Goal: Transaction & Acquisition: Purchase product/service

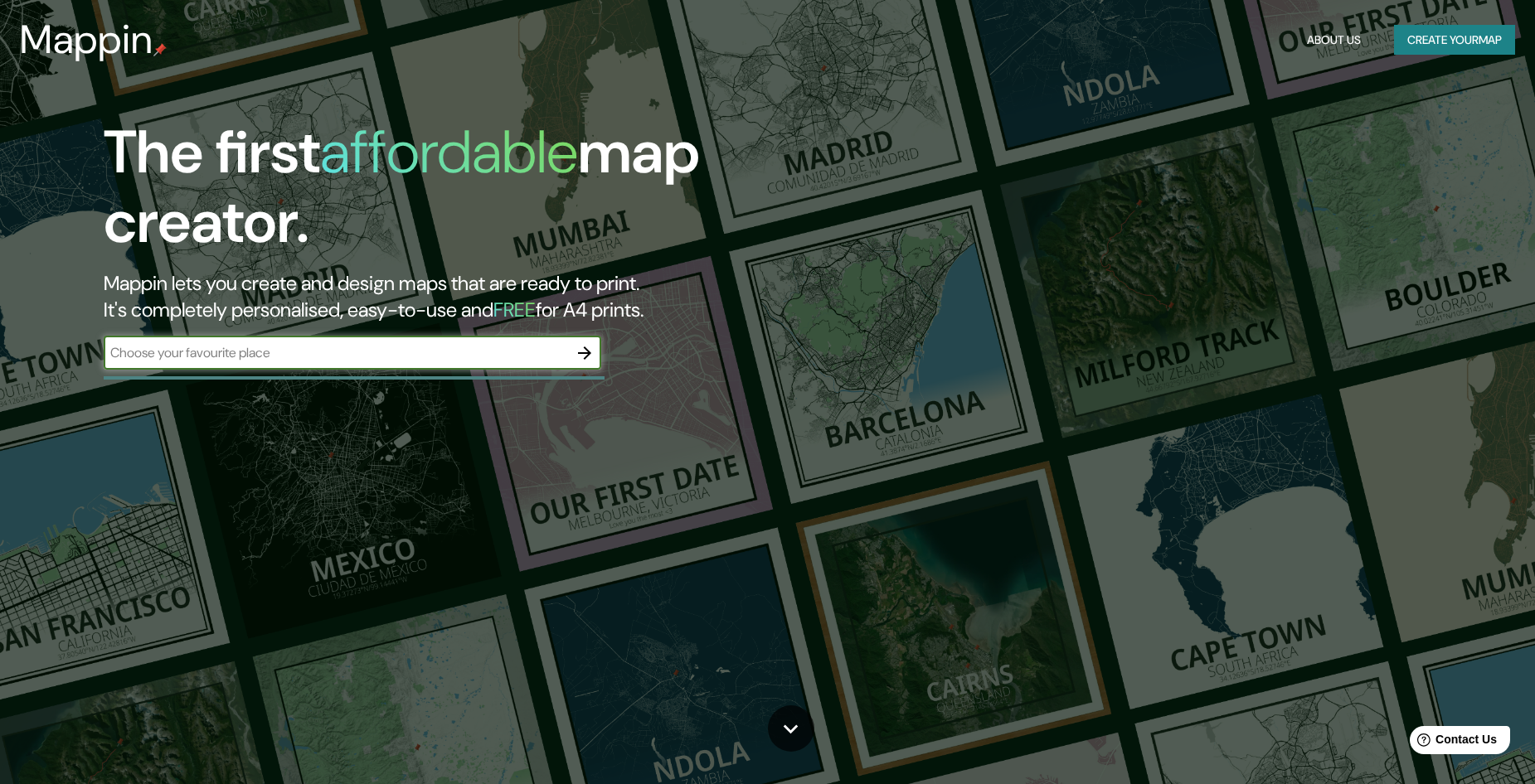
click at [502, 341] on div "​" at bounding box center [353, 353] width 497 height 33
type input "[GEOGRAPHIC_DATA]"
click at [588, 353] on icon "button" at bounding box center [585, 354] width 13 height 13
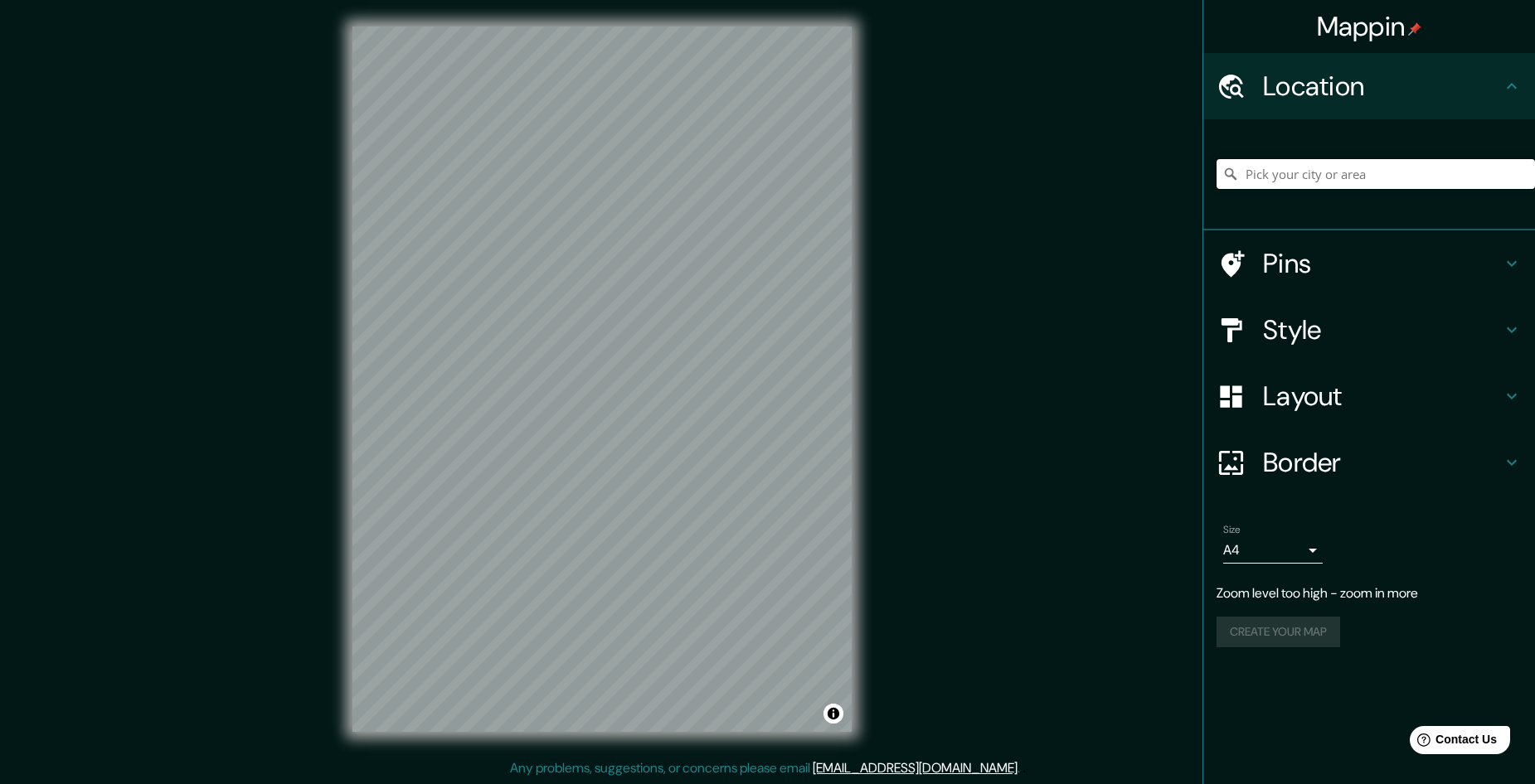
click at [1304, 169] on input "Pick your city or area" at bounding box center [1375, 174] width 318 height 30
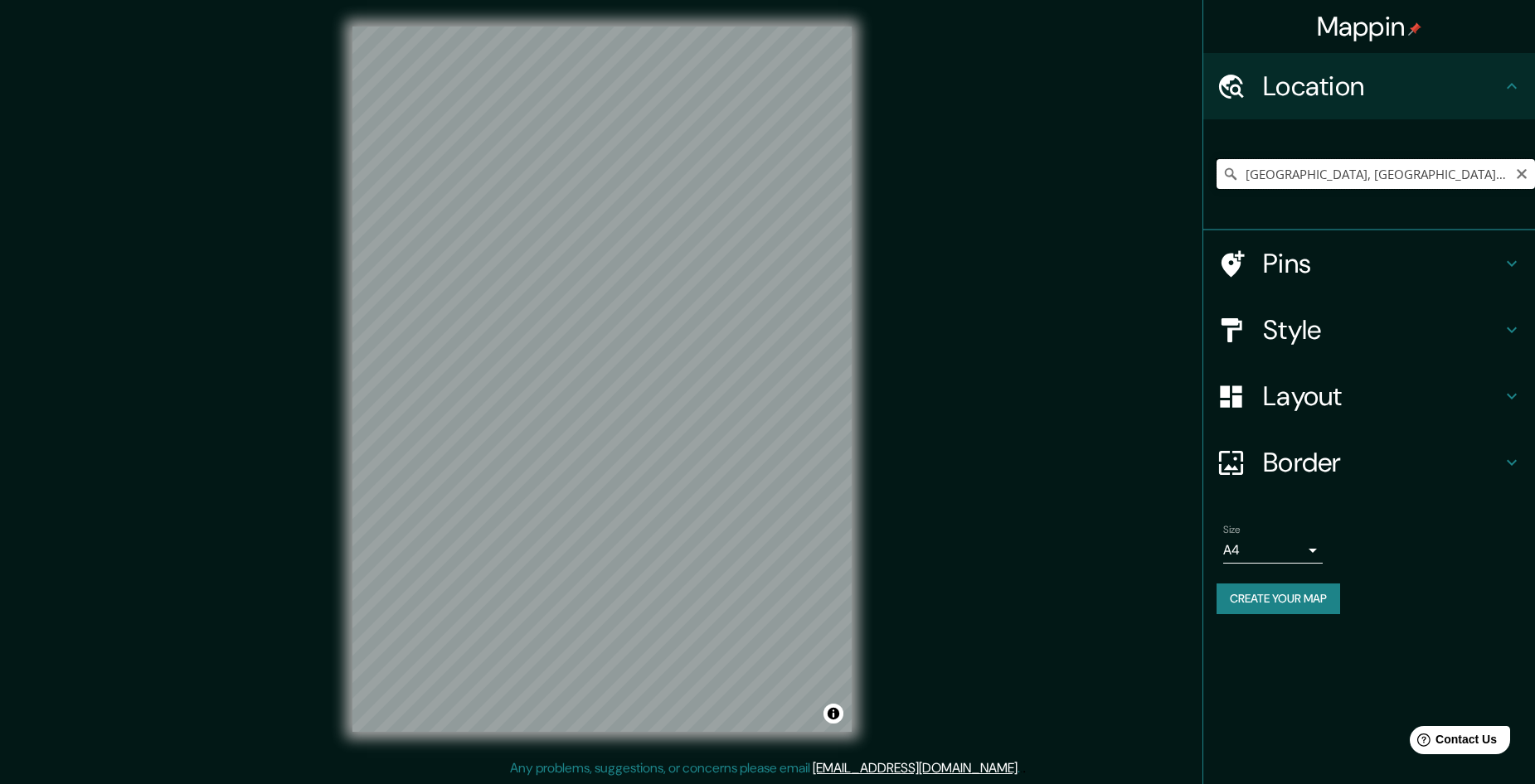
click at [1451, 173] on input "[GEOGRAPHIC_DATA], [GEOGRAPHIC_DATA], [GEOGRAPHIC_DATA]" at bounding box center [1375, 174] width 318 height 30
click at [1114, 309] on div "Mappin Location [GEOGRAPHIC_DATA], [GEOGRAPHIC_DATA], [GEOGRAPHIC_DATA] Pins St…" at bounding box center [768, 392] width 1535 height 785
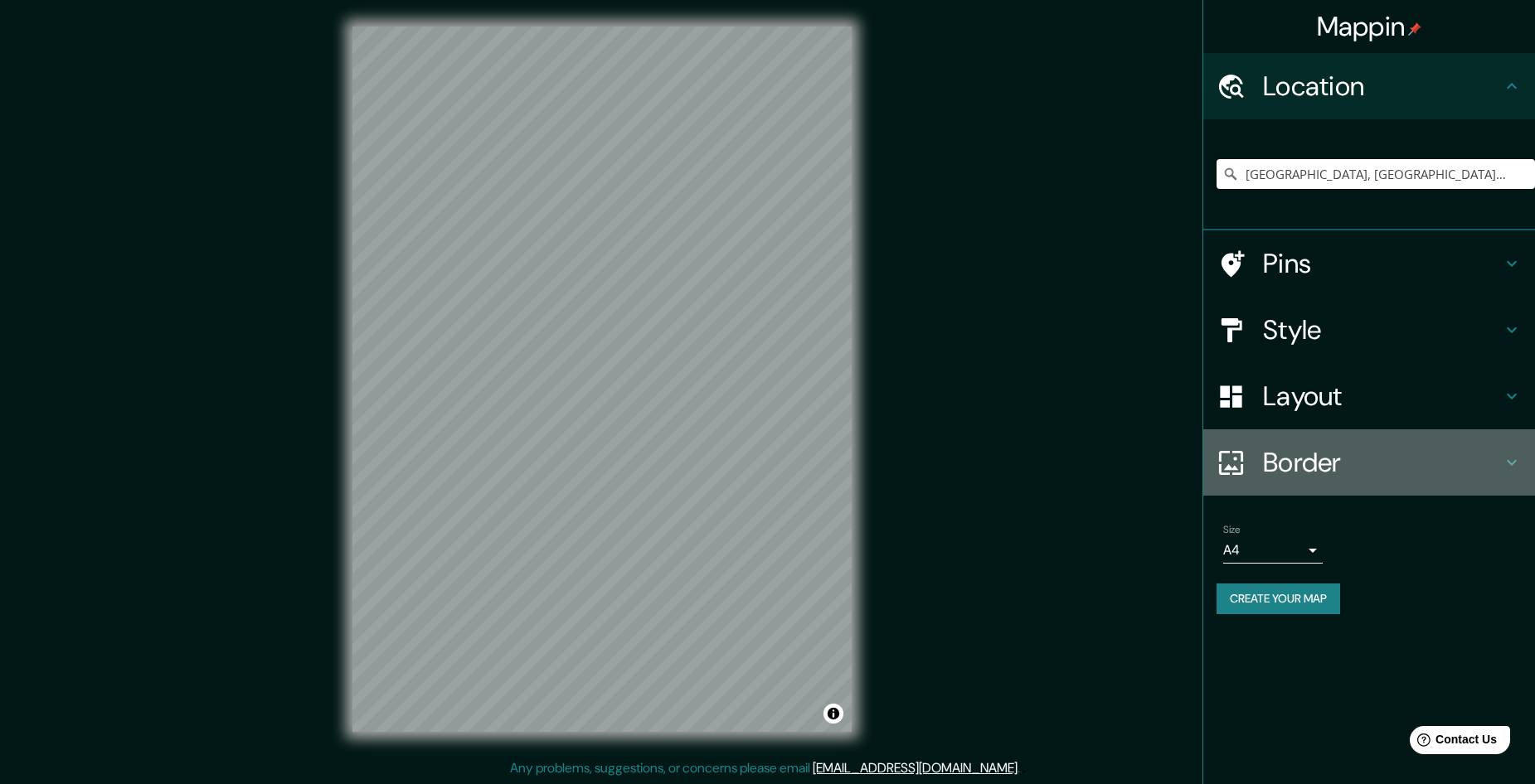
click at [1337, 456] on h4 "Border" at bounding box center [1382, 462] width 239 height 33
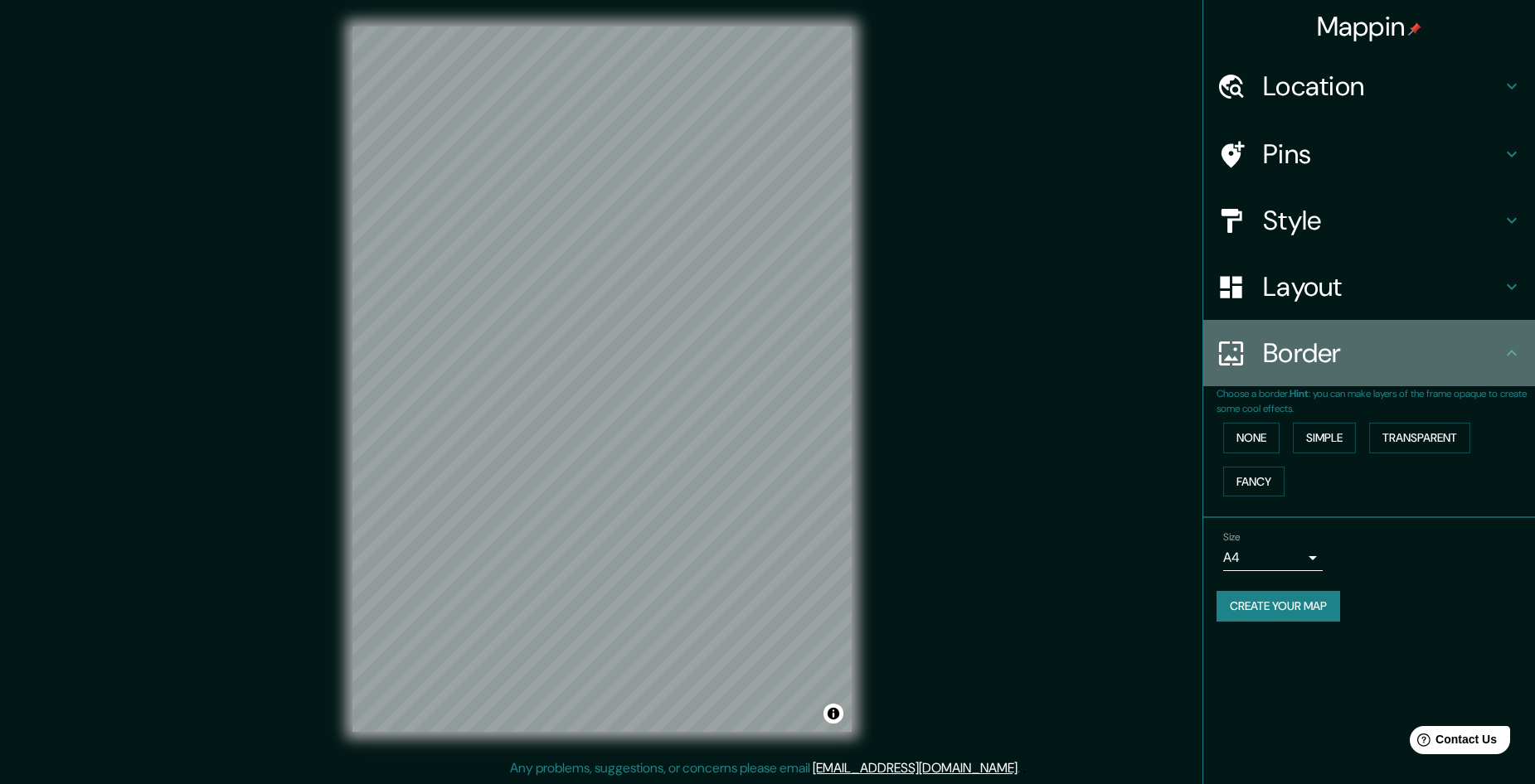
click at [1501, 358] on h4 "Border" at bounding box center [1382, 353] width 239 height 33
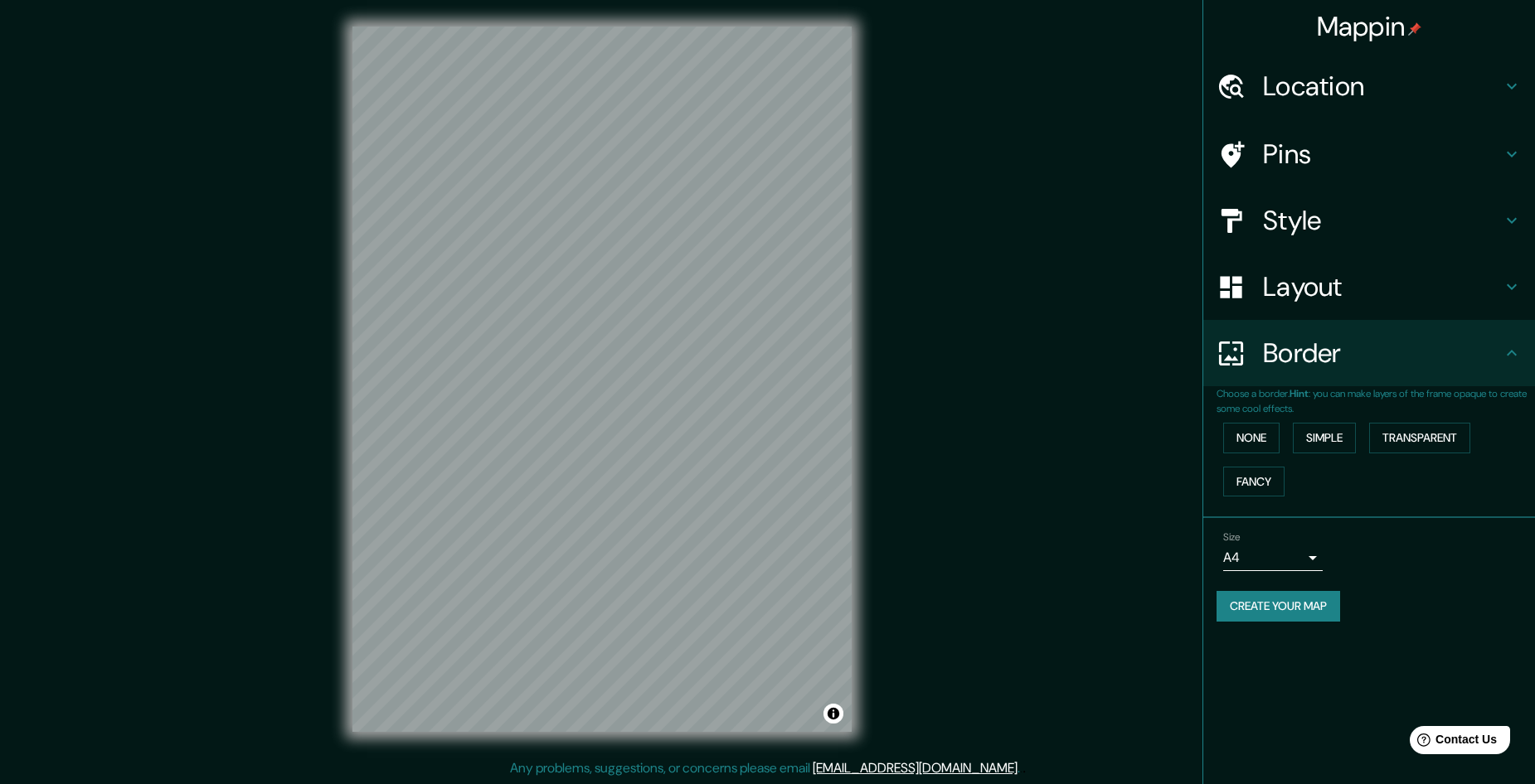
click at [1458, 586] on div "Size A4 single Create your map" at bounding box center [1369, 580] width 305 height 111
click at [1294, 88] on h4 "Location" at bounding box center [1382, 85] width 239 height 33
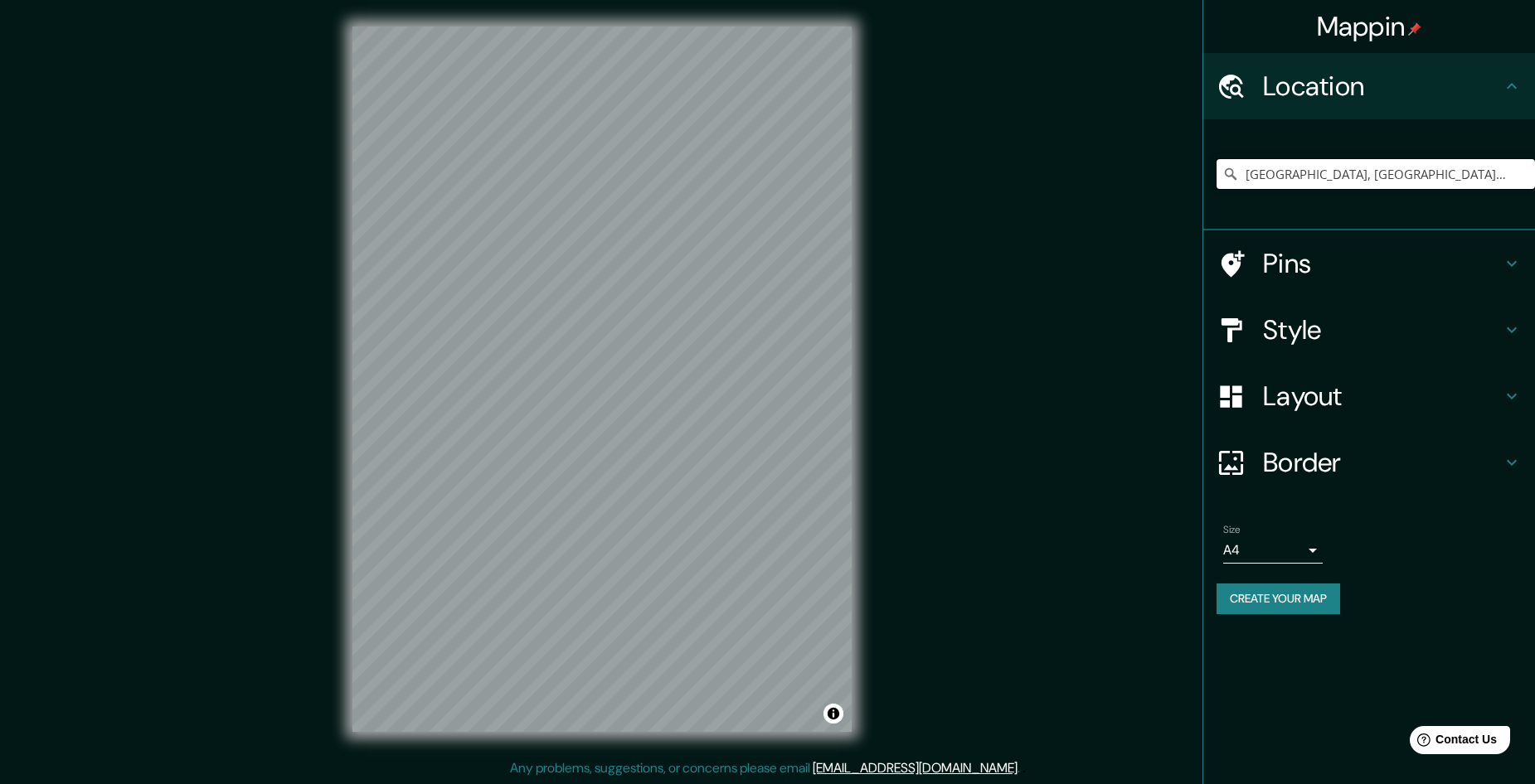
drag, startPoint x: 1482, startPoint y: 170, endPoint x: 1182, endPoint y: 180, distance: 300.2
click at [1182, 180] on div "Mappin Location [GEOGRAPHIC_DATA], [GEOGRAPHIC_DATA], [GEOGRAPHIC_DATA] Pins St…" at bounding box center [768, 392] width 1535 height 785
drag, startPoint x: 1357, startPoint y: 171, endPoint x: 1313, endPoint y: 168, distance: 44.1
click at [1313, 168] on input "[GEOGRAPHIC_DATA]" at bounding box center [1375, 174] width 318 height 30
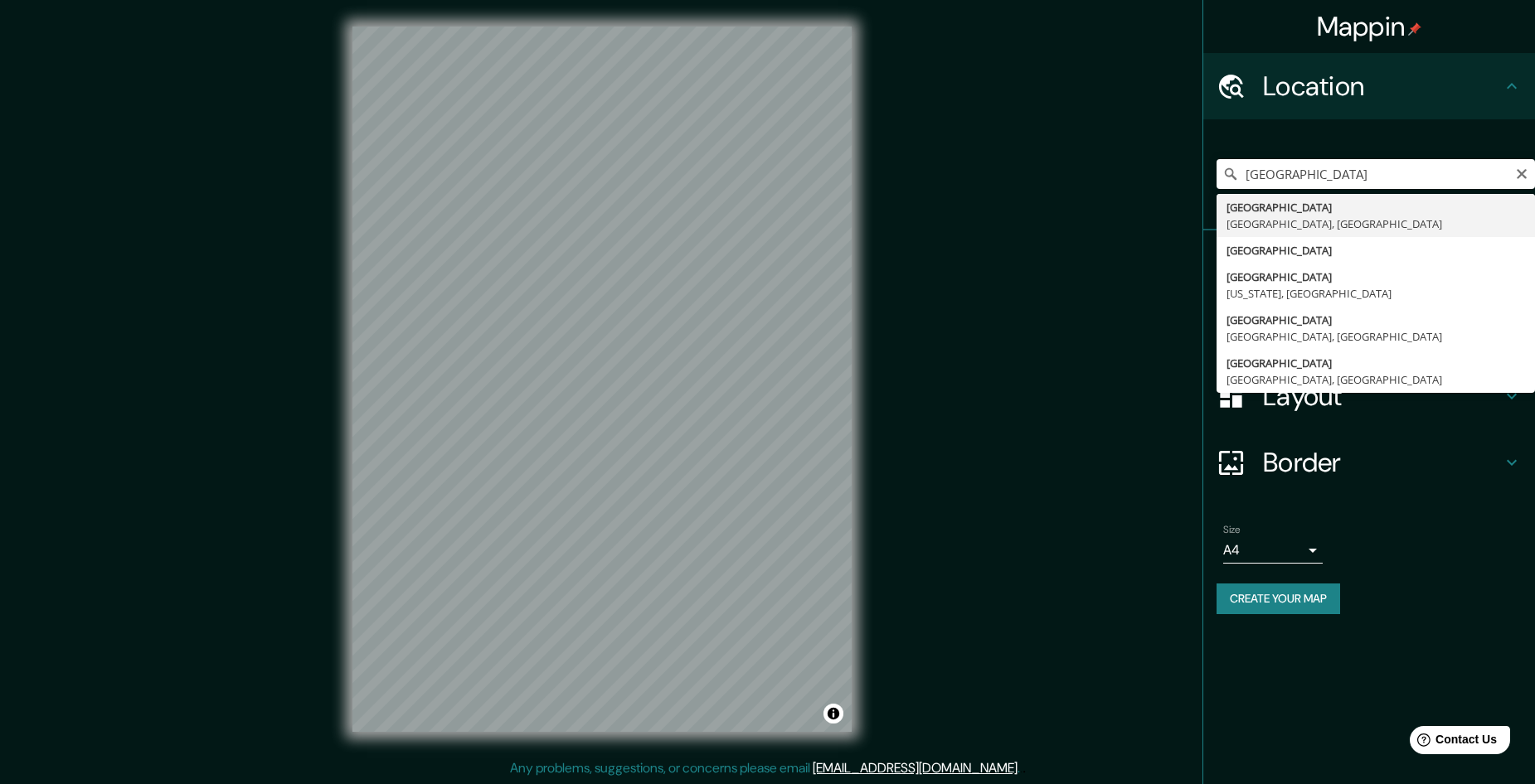
type input "[GEOGRAPHIC_DATA], [GEOGRAPHIC_DATA], [GEOGRAPHIC_DATA]"
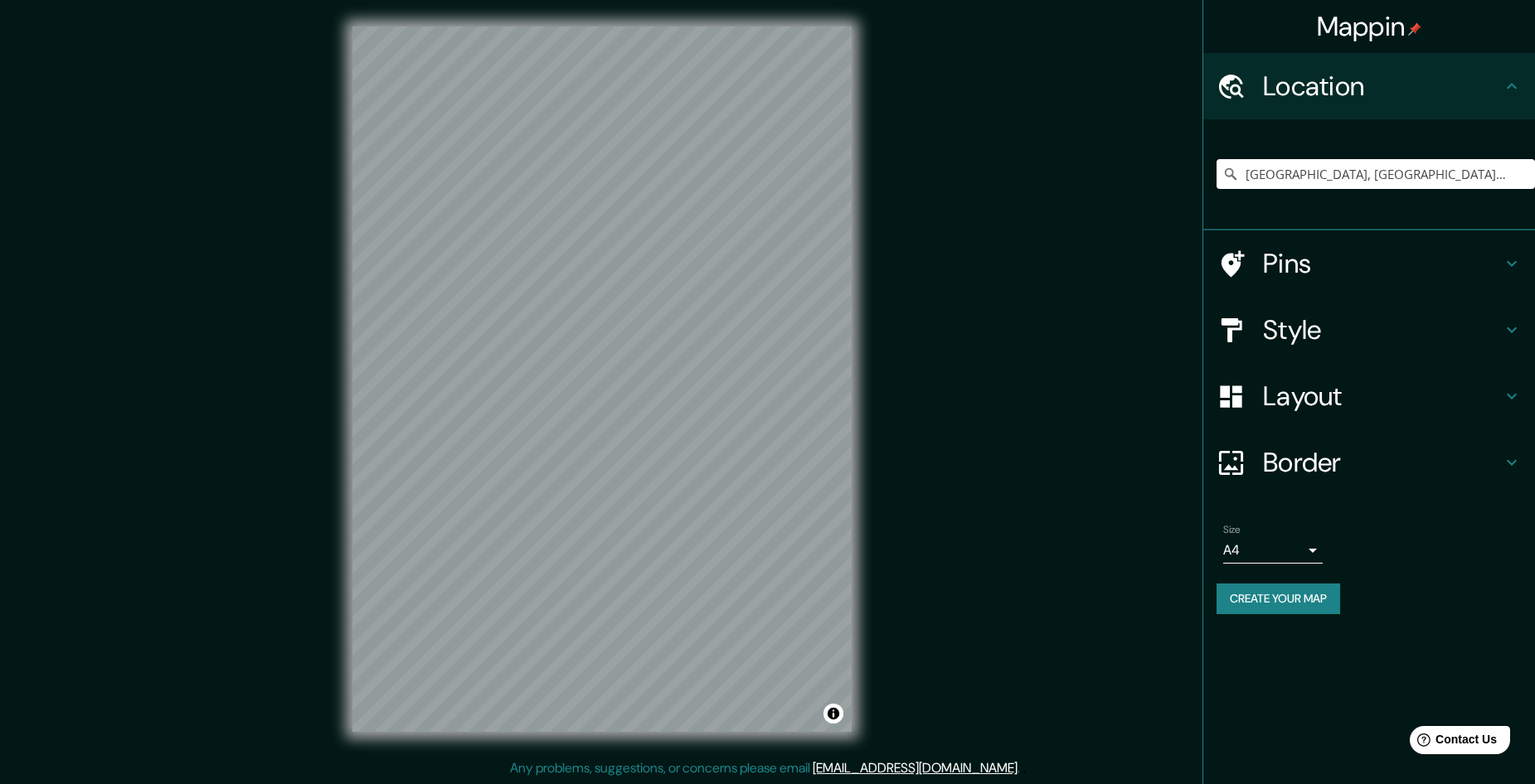
click at [1347, 337] on h4 "Style" at bounding box center [1382, 329] width 239 height 33
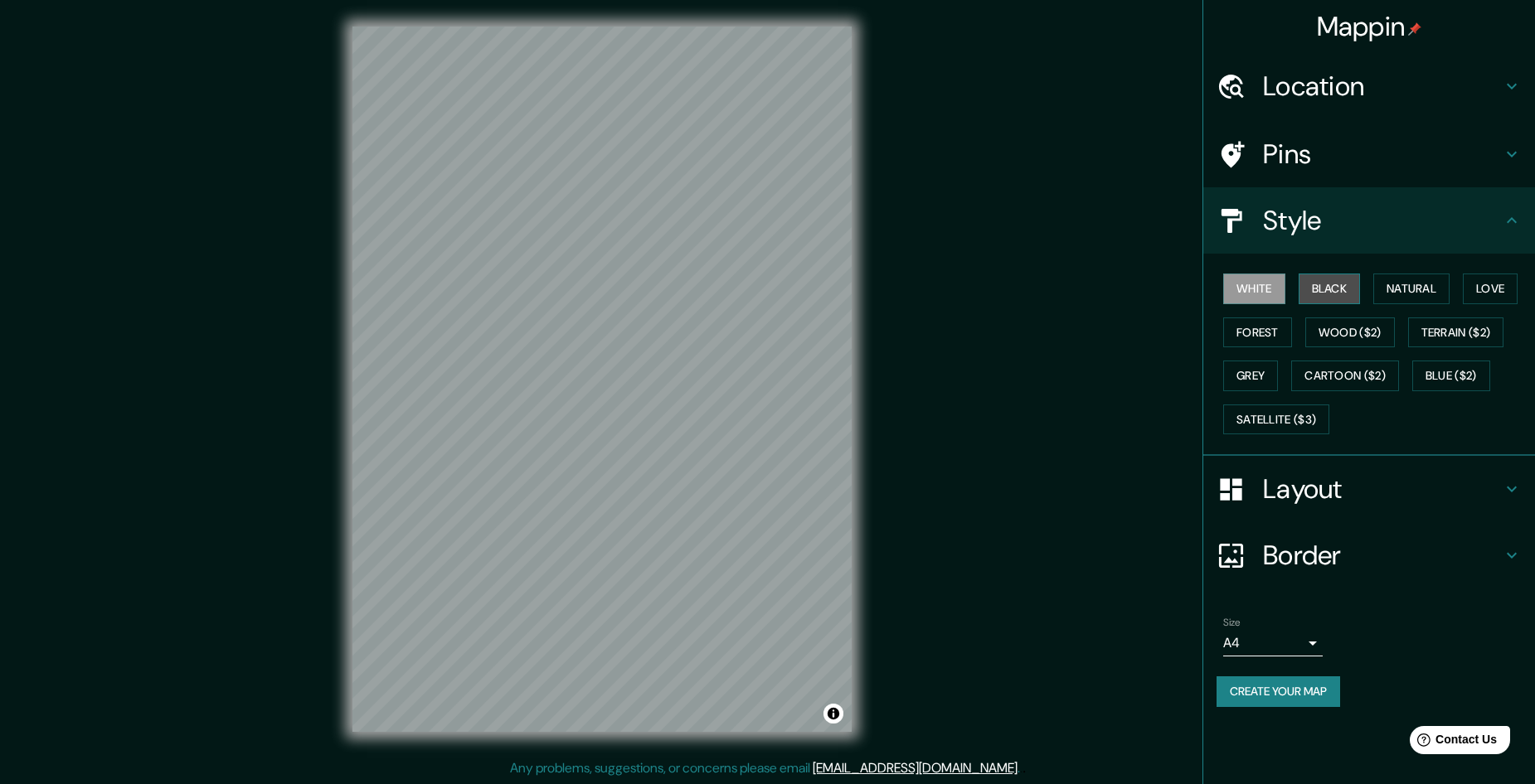
click at [1338, 288] on button "Black" at bounding box center [1330, 289] width 62 height 31
click at [1413, 288] on button "Natural" at bounding box center [1411, 289] width 76 height 31
click at [1356, 490] on h4 "Layout" at bounding box center [1382, 489] width 239 height 33
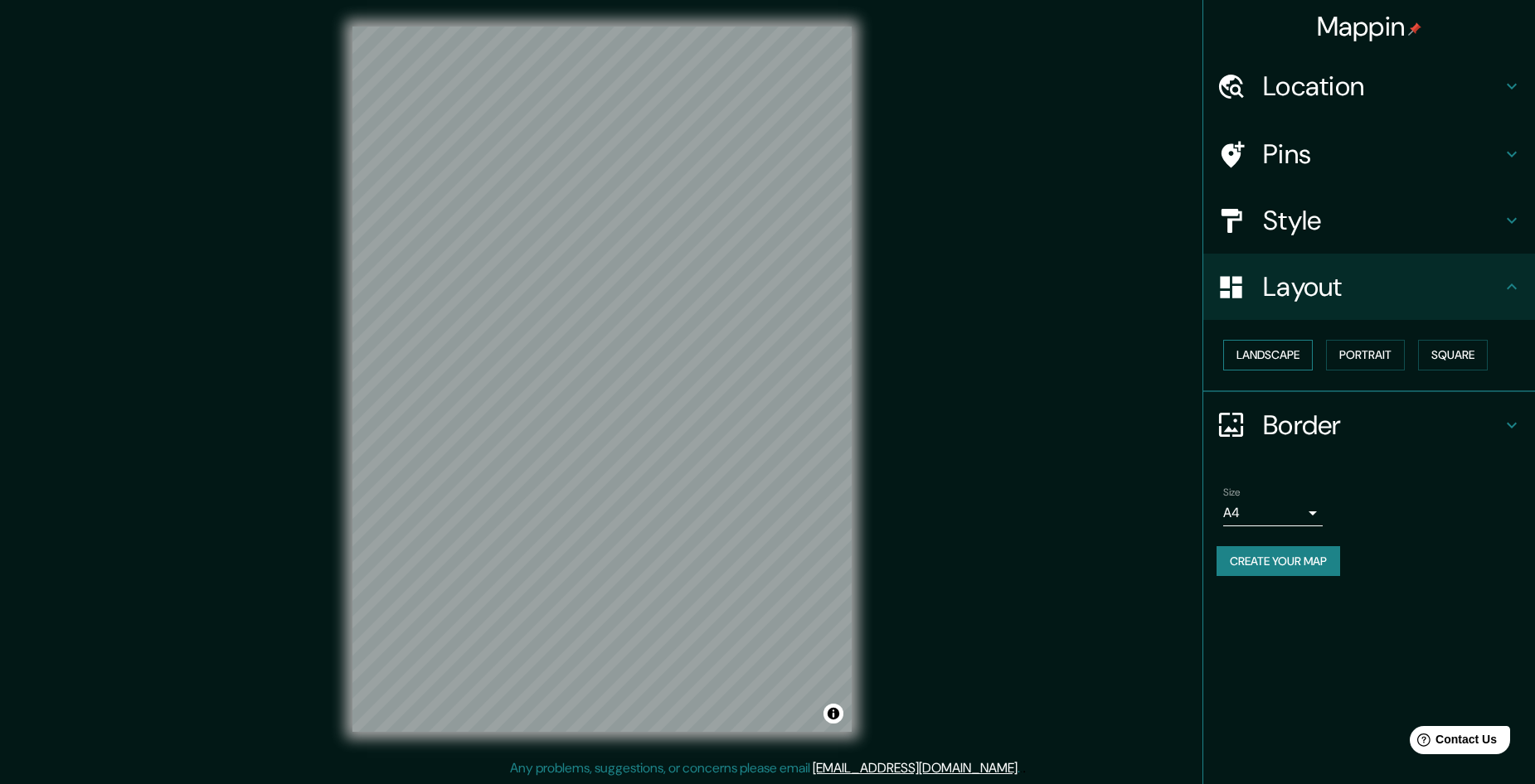
click at [1283, 354] on button "Landscape" at bounding box center [1268, 354] width 89 height 31
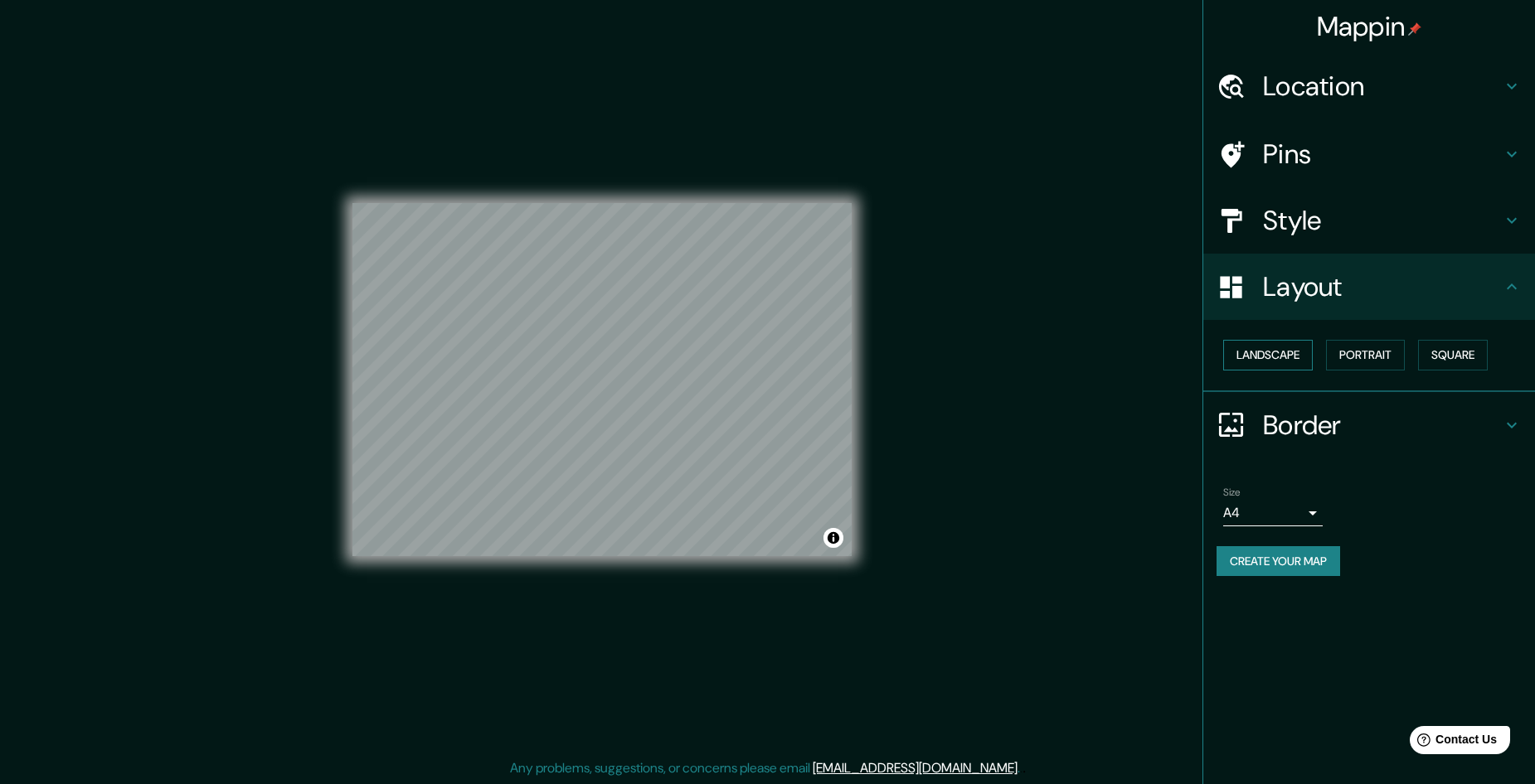
click at [1283, 354] on button "Landscape" at bounding box center [1268, 354] width 89 height 31
click at [1369, 354] on button "Portrait" at bounding box center [1366, 354] width 79 height 31
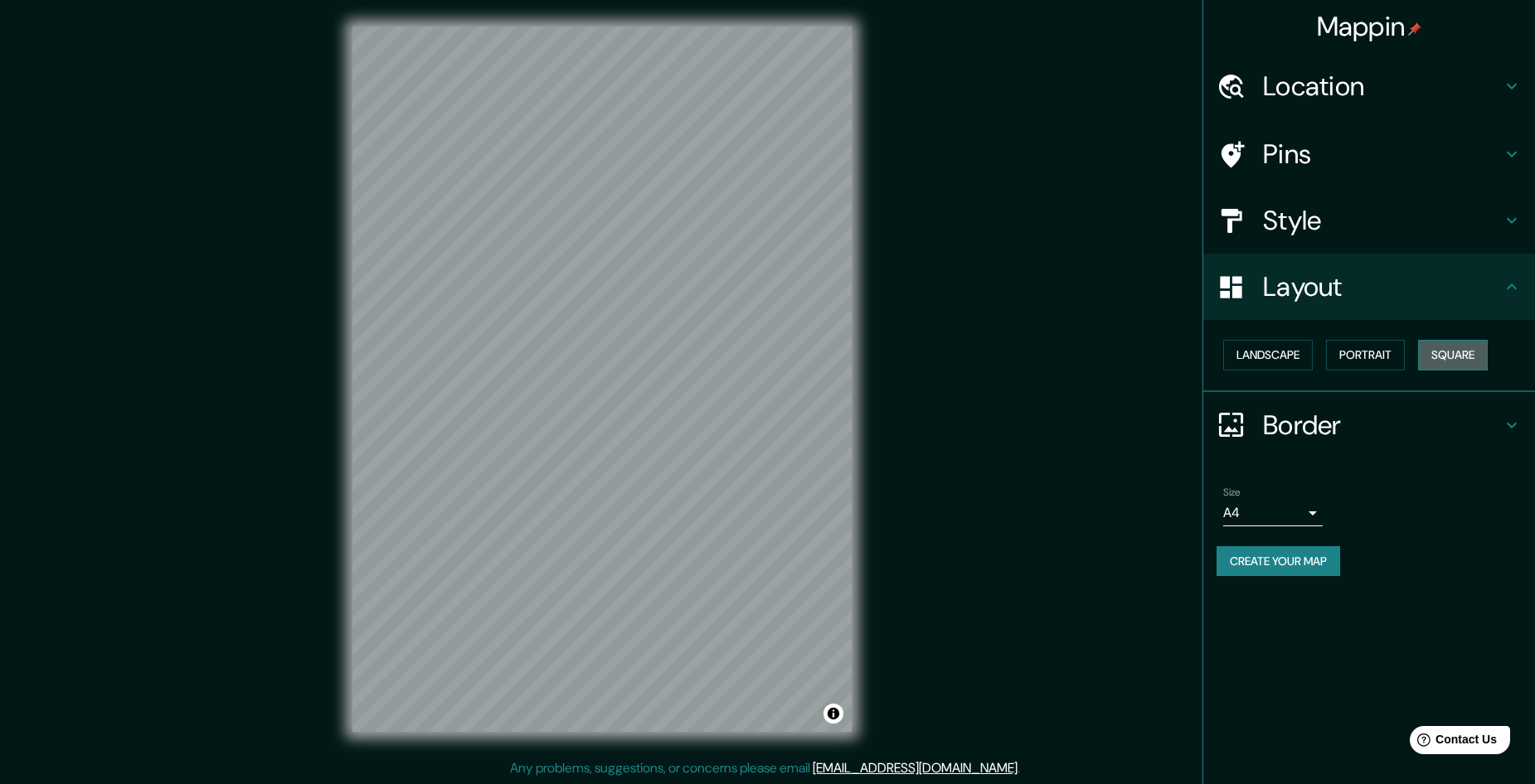
click at [1451, 353] on button "Square" at bounding box center [1453, 354] width 69 height 31
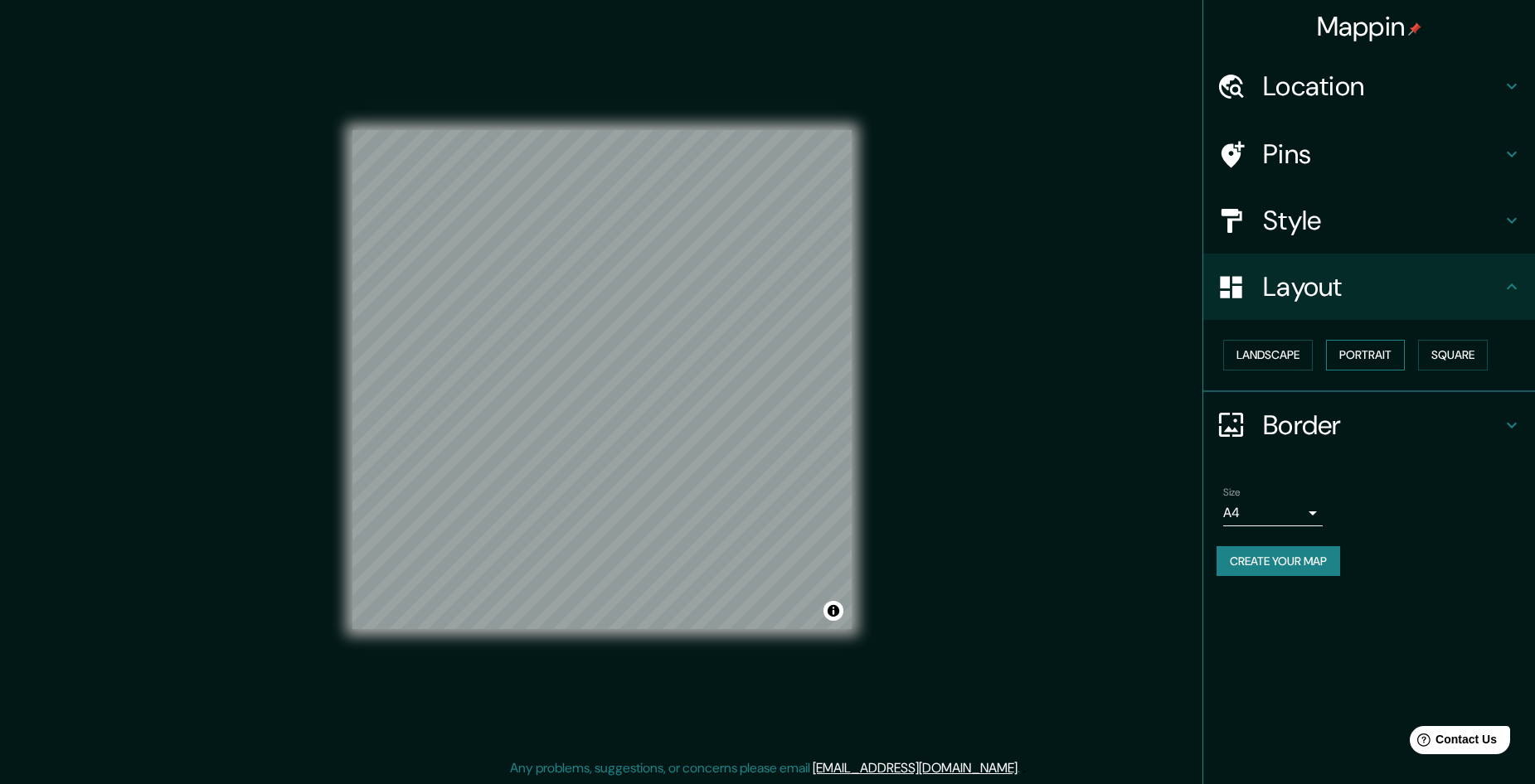
click at [1376, 361] on button "Portrait" at bounding box center [1366, 354] width 79 height 31
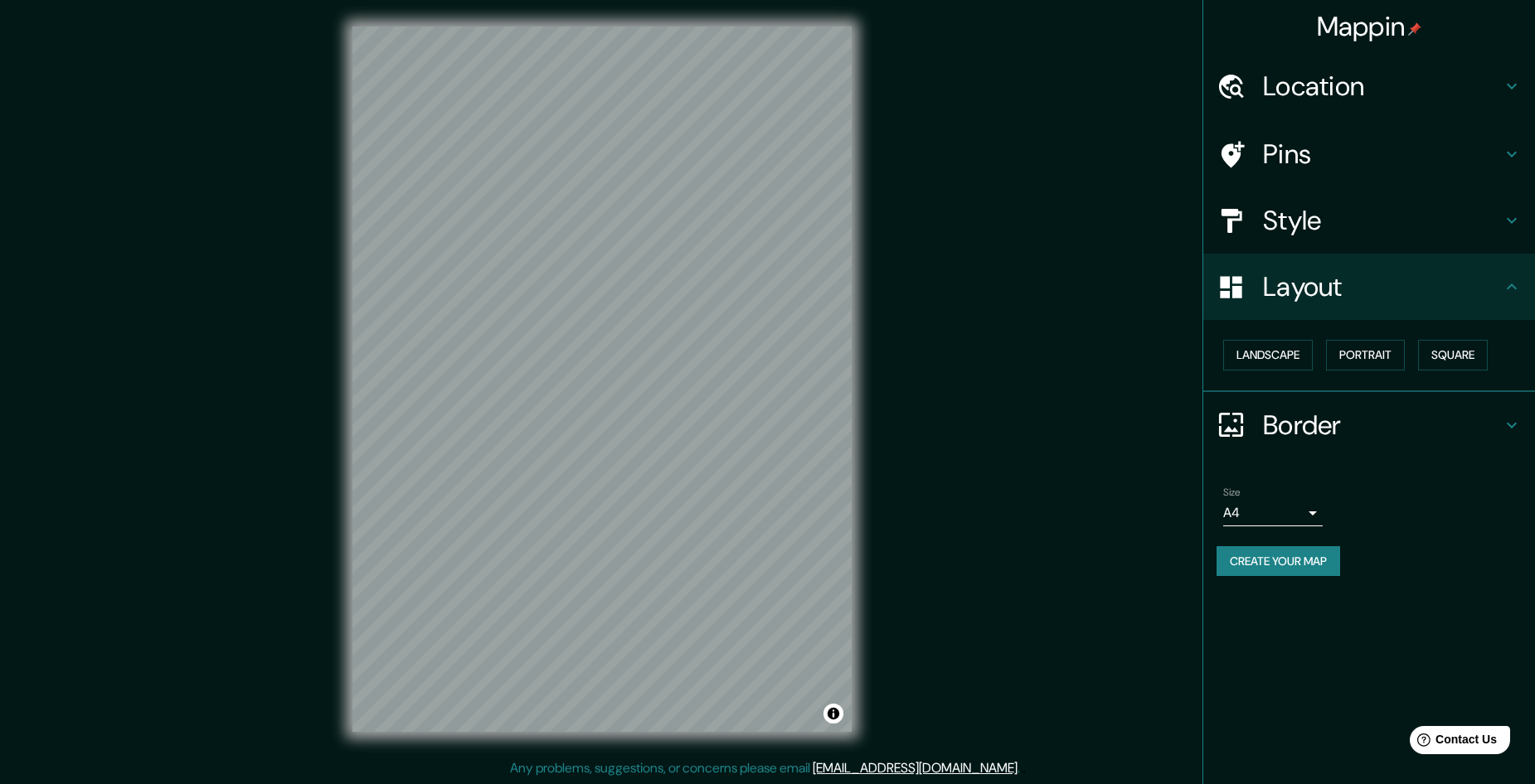
click at [1334, 431] on h4 "Border" at bounding box center [1382, 425] width 239 height 33
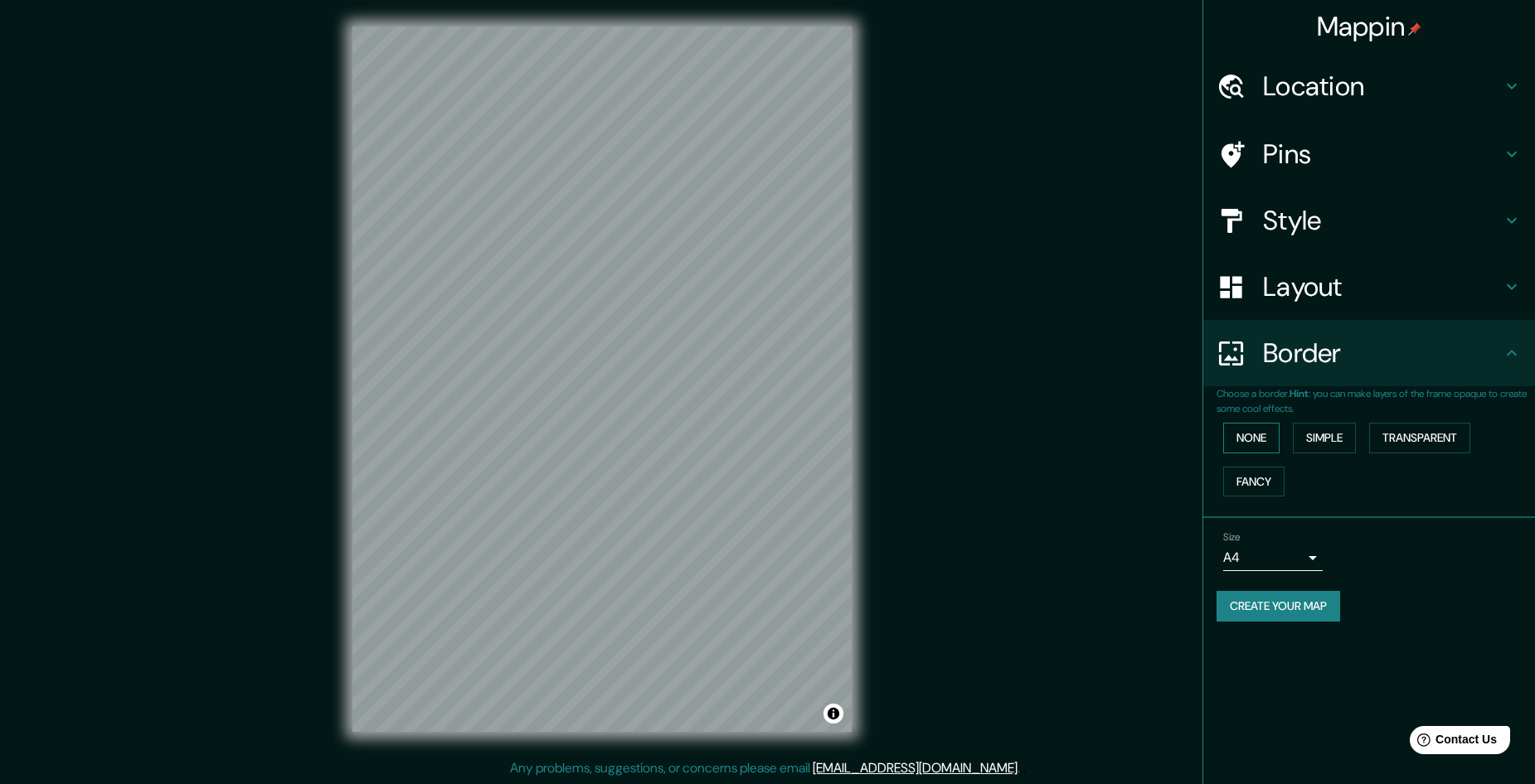
click at [1243, 435] on button "None" at bounding box center [1252, 438] width 56 height 31
click at [1316, 430] on button "Simple" at bounding box center [1324, 438] width 63 height 31
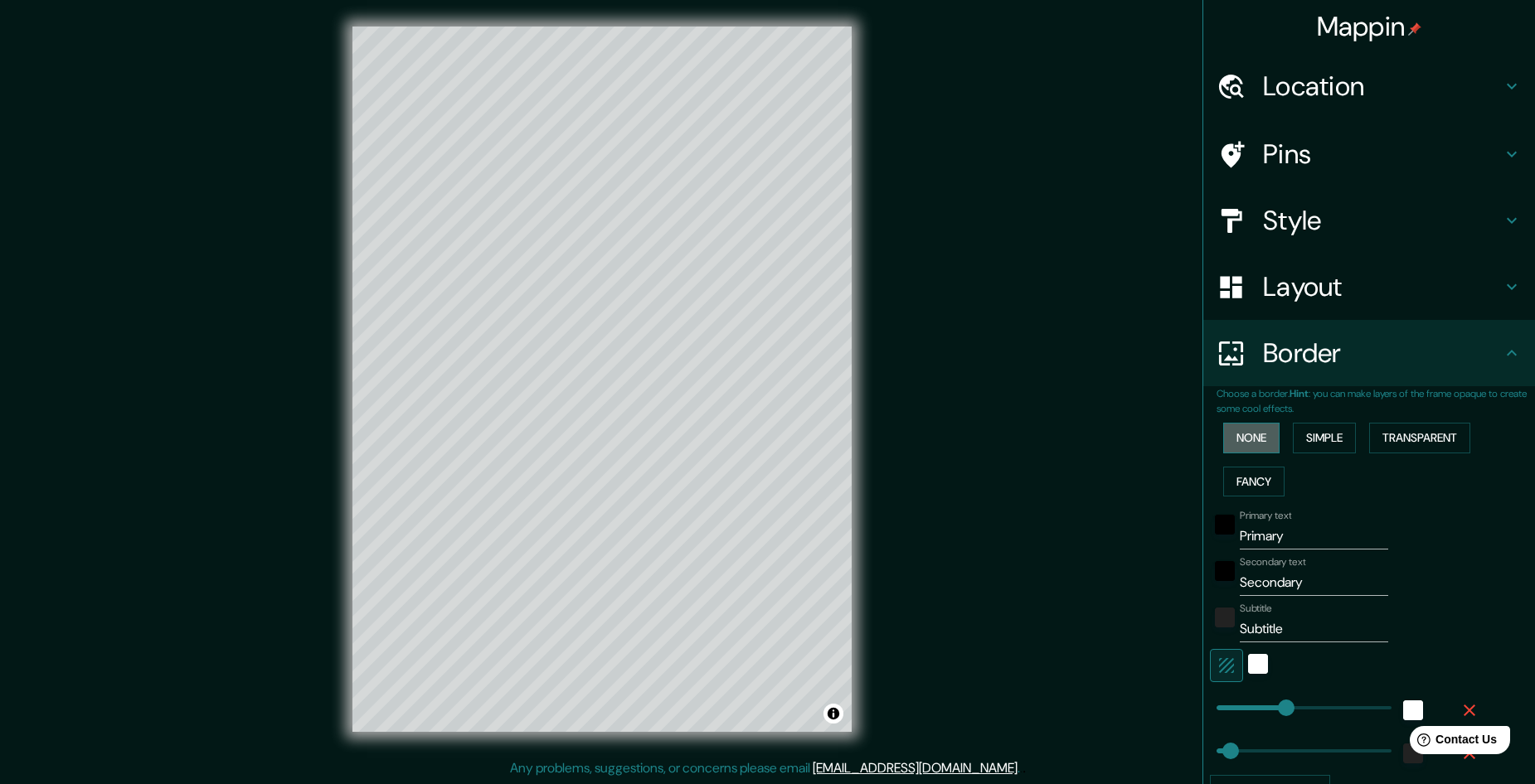
click at [1248, 440] on button "None" at bounding box center [1252, 438] width 56 height 31
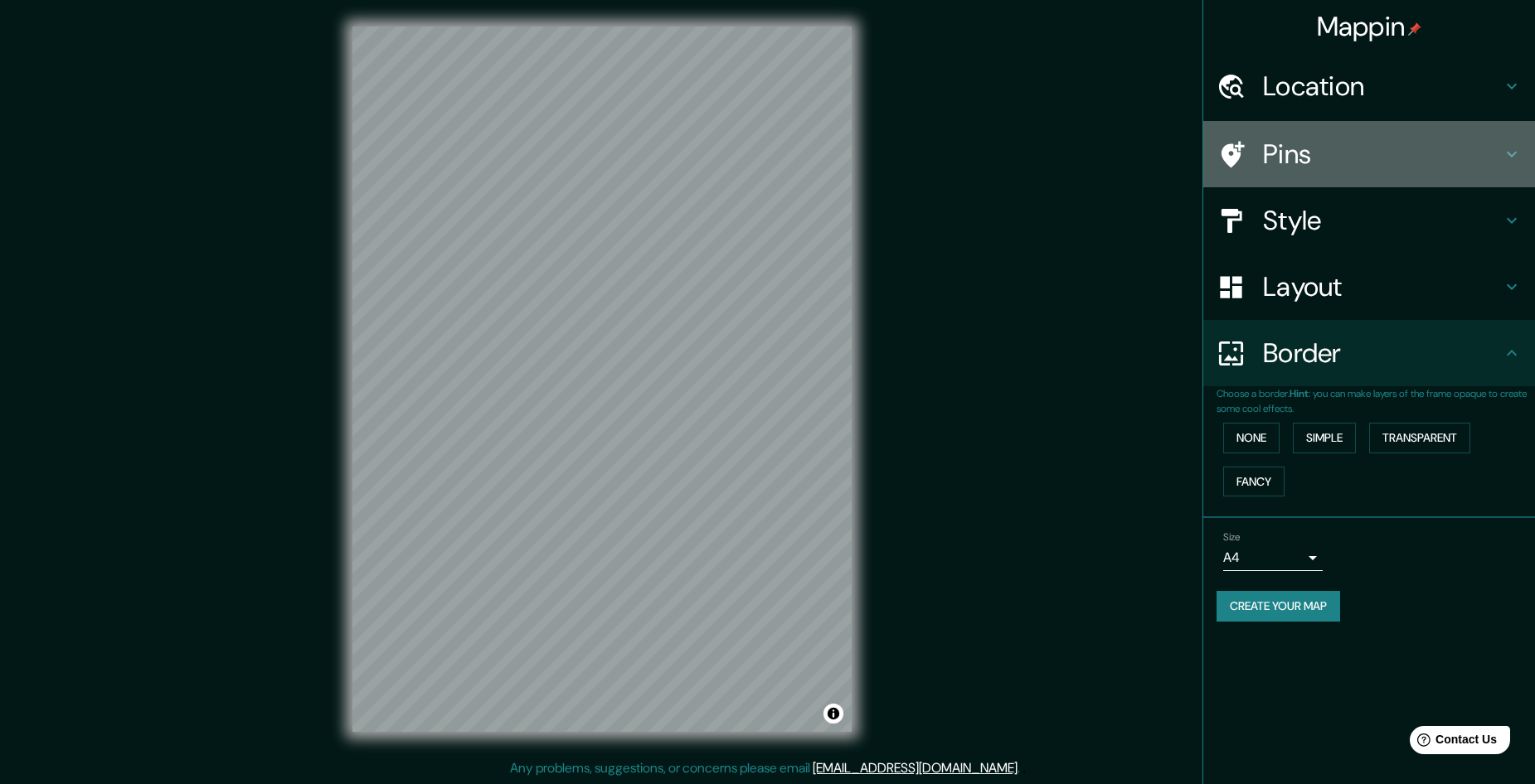
click at [1335, 146] on h4 "Pins" at bounding box center [1382, 154] width 239 height 33
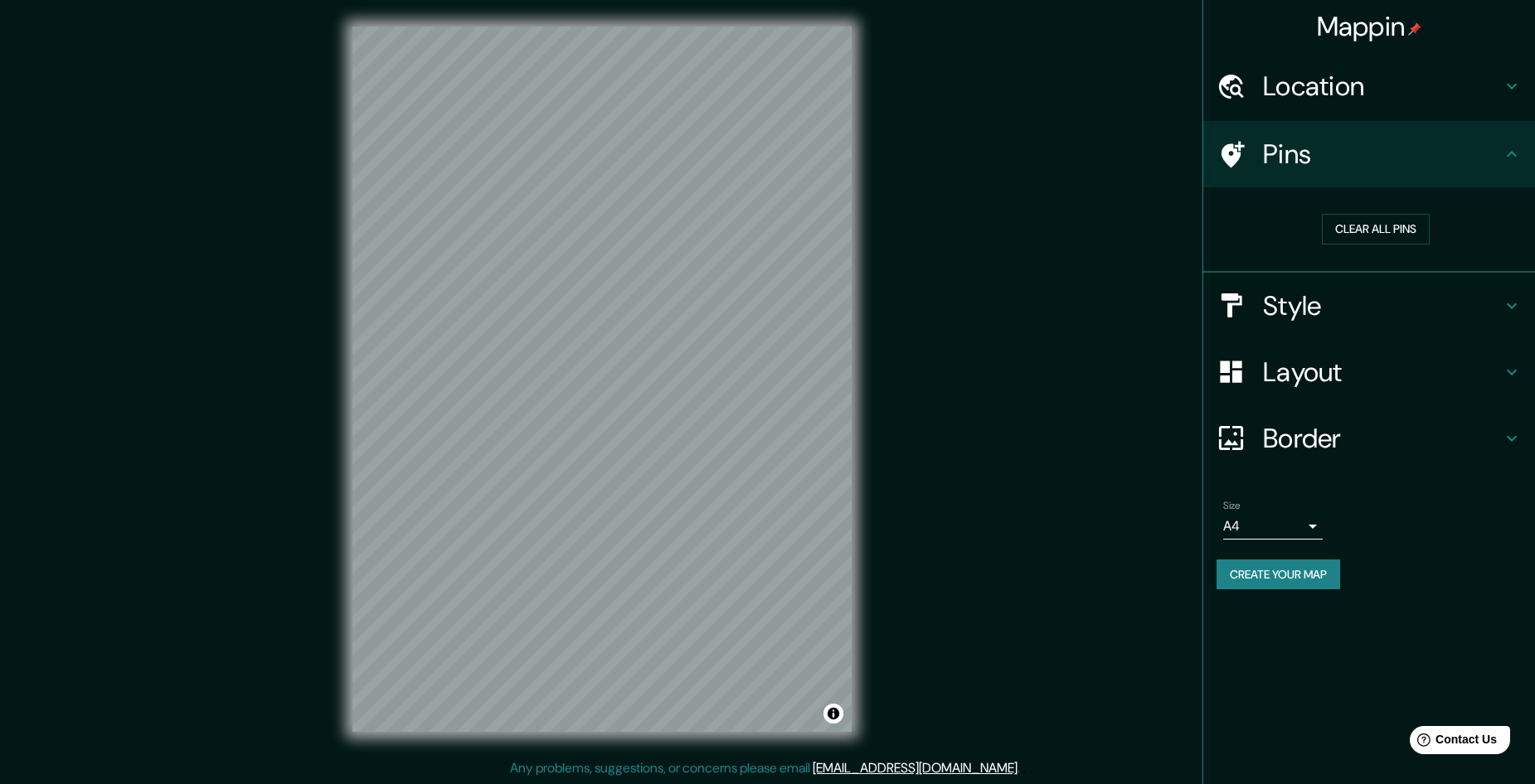
click at [1507, 150] on icon at bounding box center [1512, 154] width 20 height 20
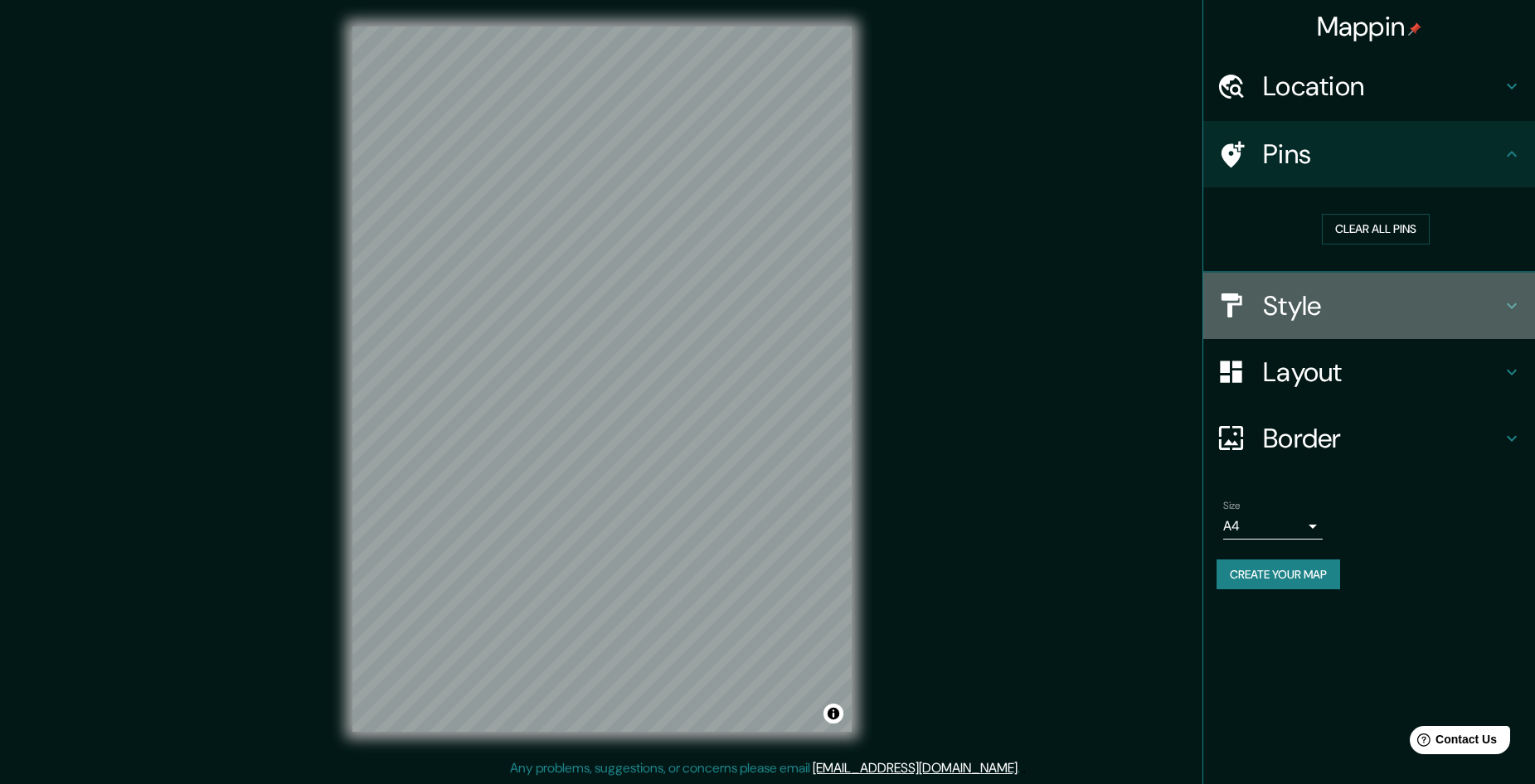
click at [1516, 304] on icon at bounding box center [1512, 306] width 10 height 6
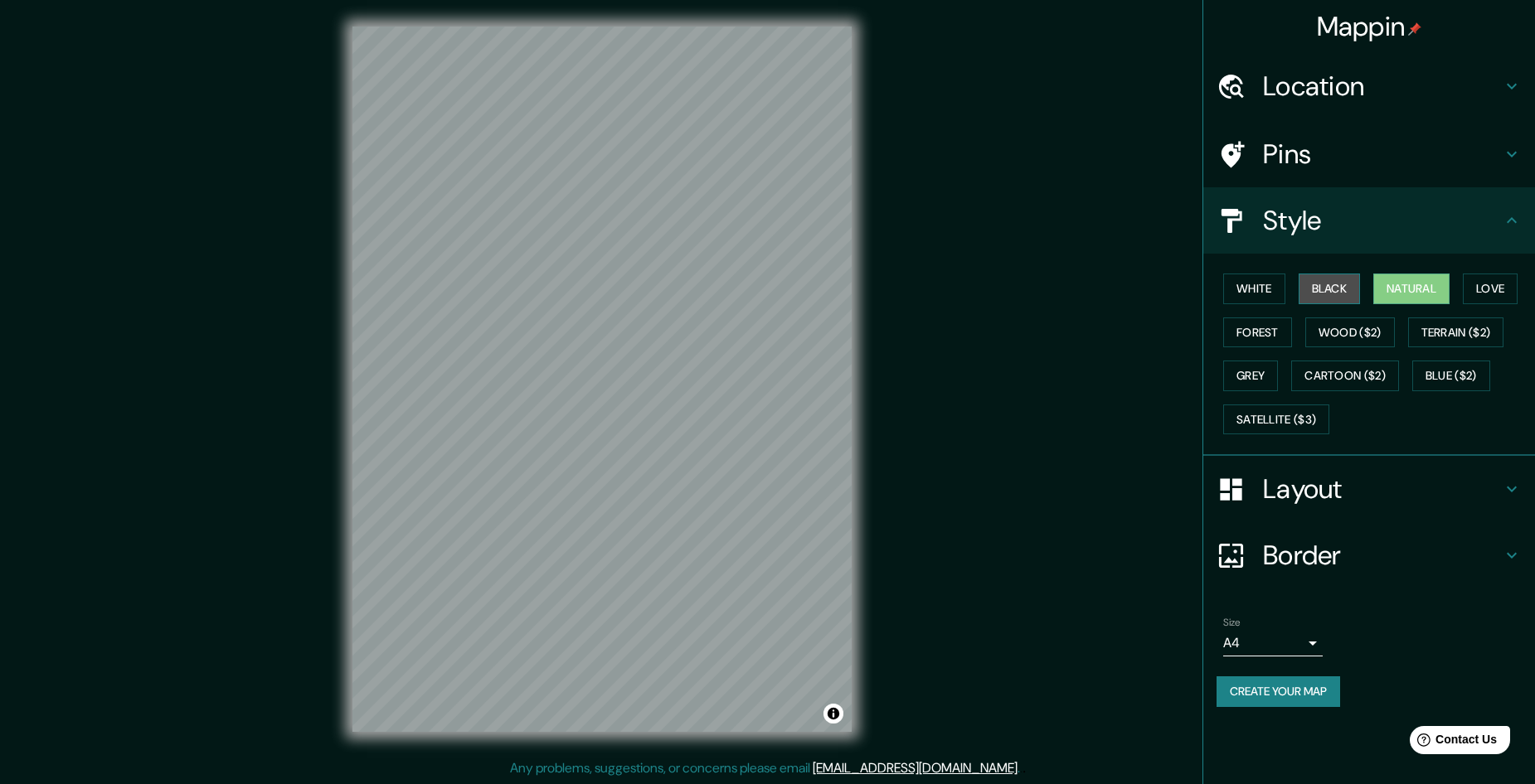
click at [1334, 283] on button "Black" at bounding box center [1330, 289] width 62 height 31
click at [1487, 285] on button "Love" at bounding box center [1491, 289] width 54 height 31
click at [1266, 326] on button "Forest" at bounding box center [1257, 333] width 68 height 31
click at [1367, 330] on button "Wood ($2)" at bounding box center [1350, 333] width 89 height 31
click at [1403, 475] on h4 "Layout" at bounding box center [1382, 489] width 239 height 33
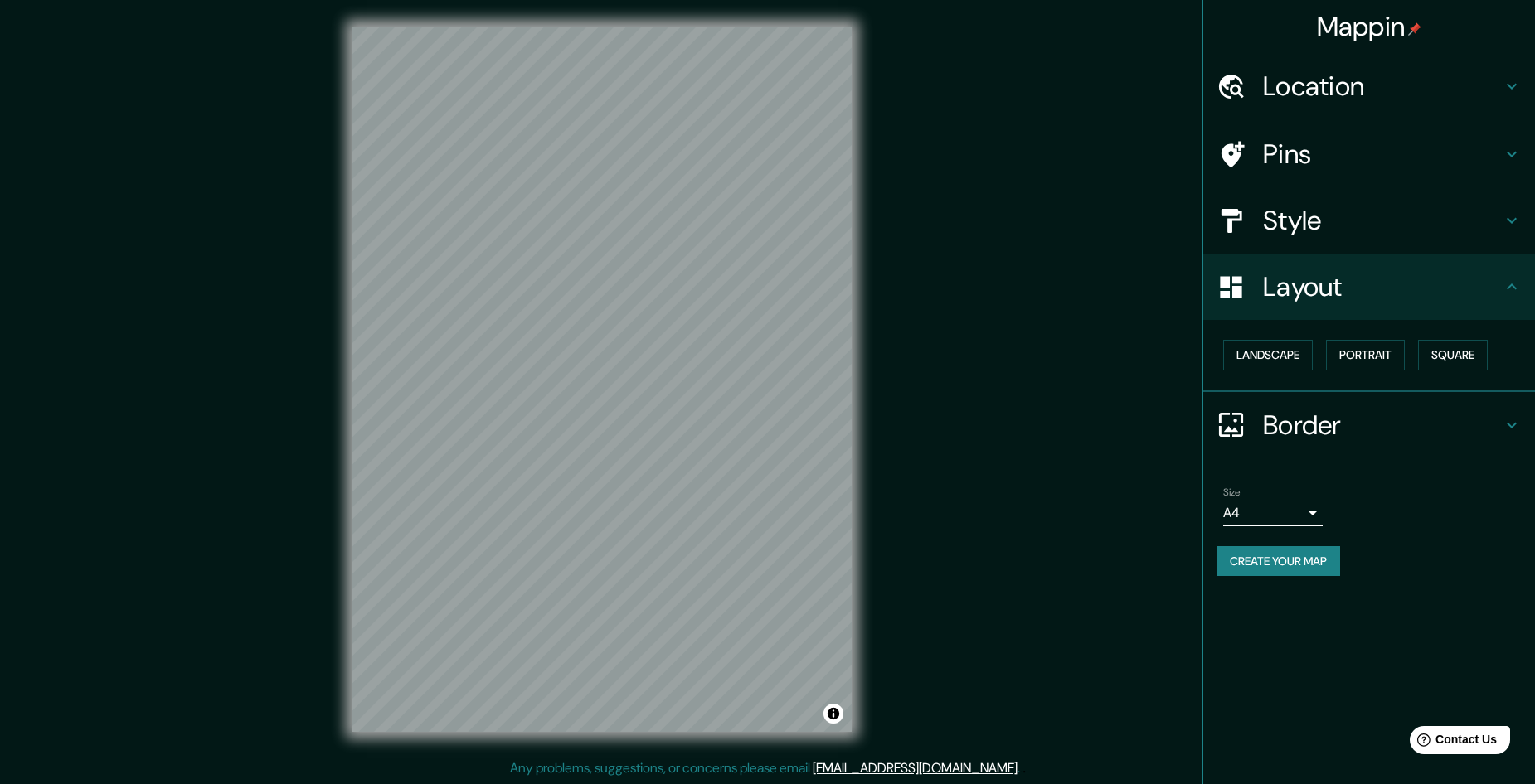
click at [1464, 287] on h4 "Layout" at bounding box center [1382, 286] width 239 height 33
click at [1265, 361] on button "Landscape" at bounding box center [1268, 354] width 89 height 31
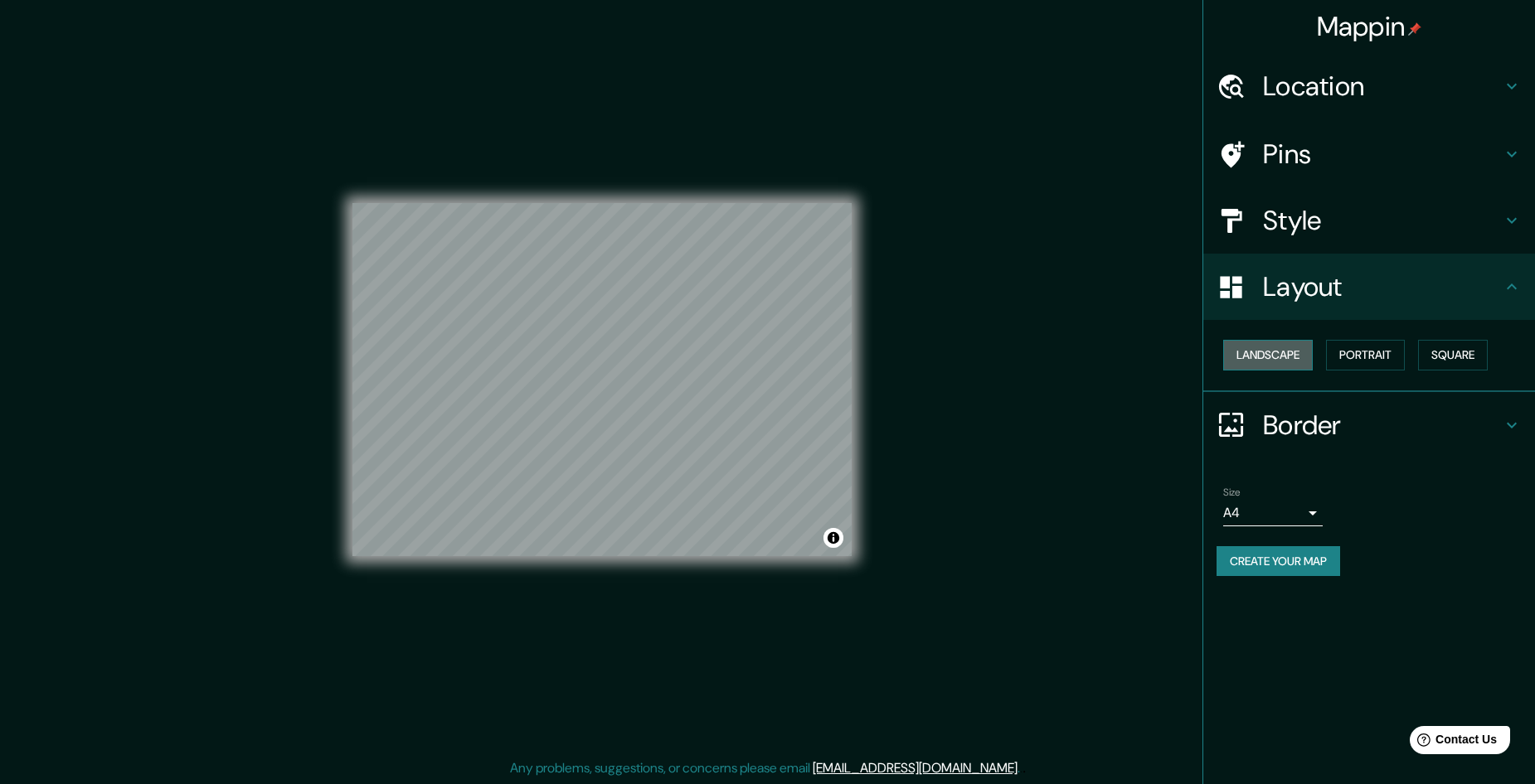
click at [1265, 361] on button "Landscape" at bounding box center [1268, 354] width 89 height 31
click at [1372, 347] on button "Portrait" at bounding box center [1366, 354] width 79 height 31
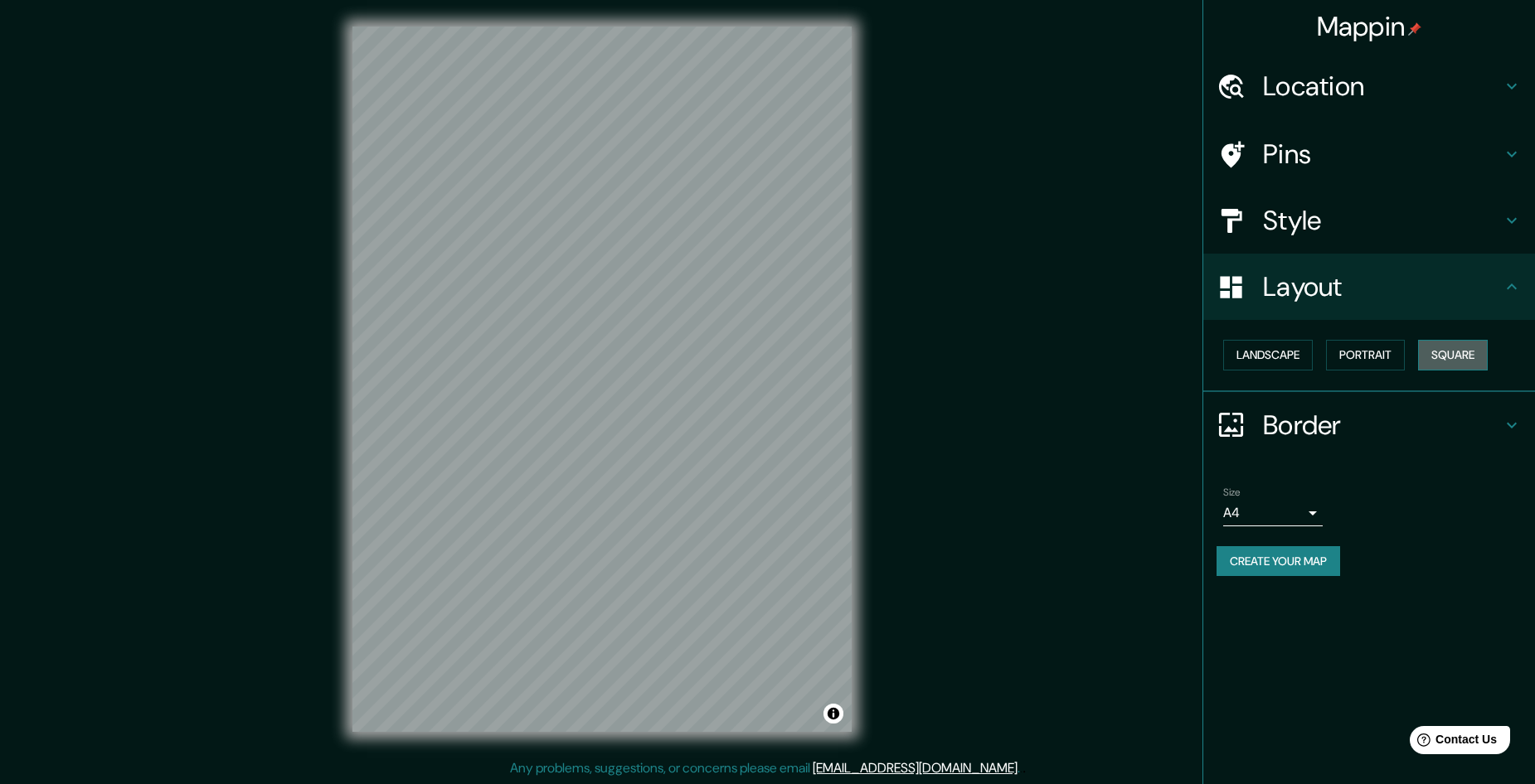
click at [1453, 361] on button "Square" at bounding box center [1453, 354] width 69 height 31
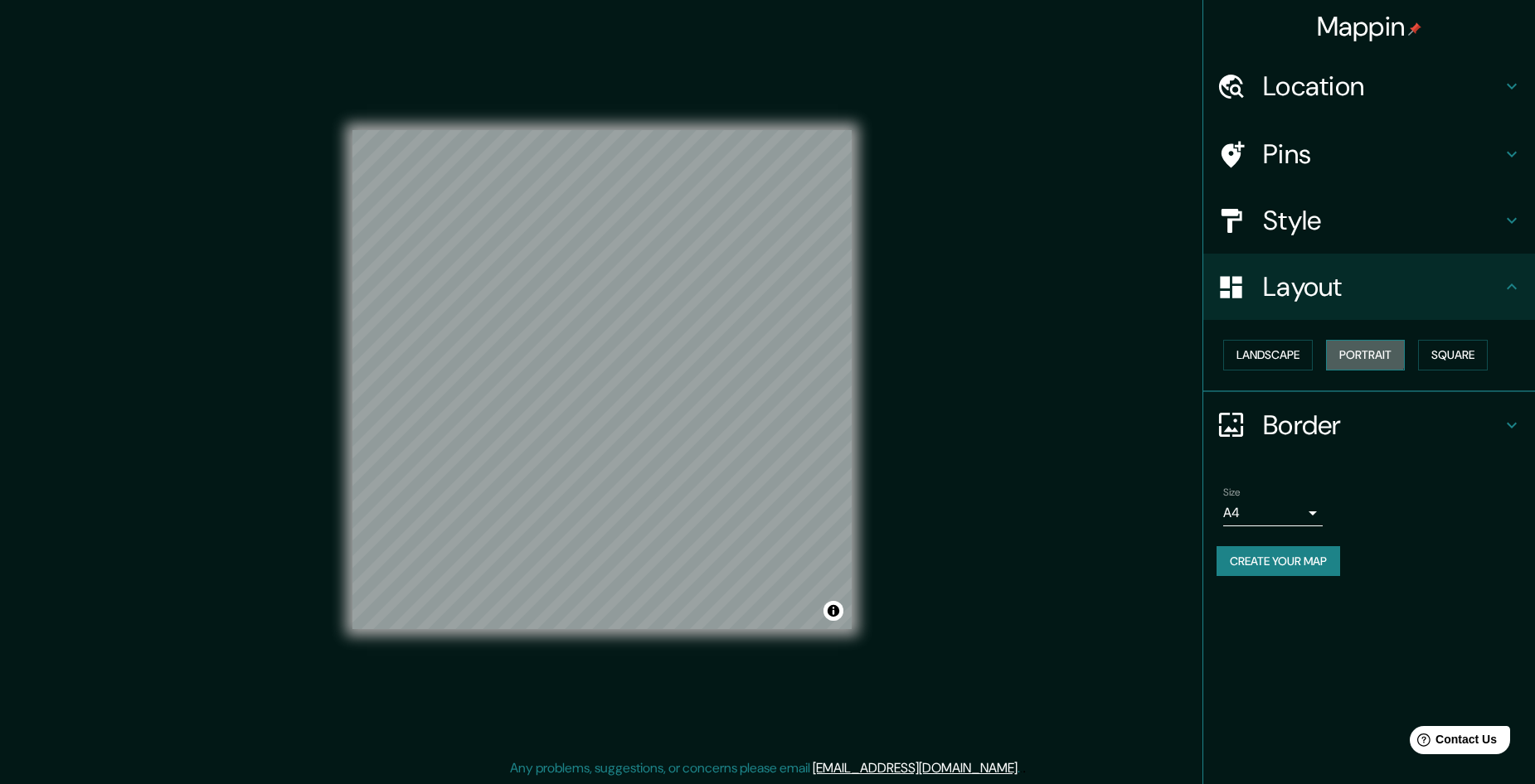
click at [1360, 351] on button "Portrait" at bounding box center [1366, 354] width 79 height 31
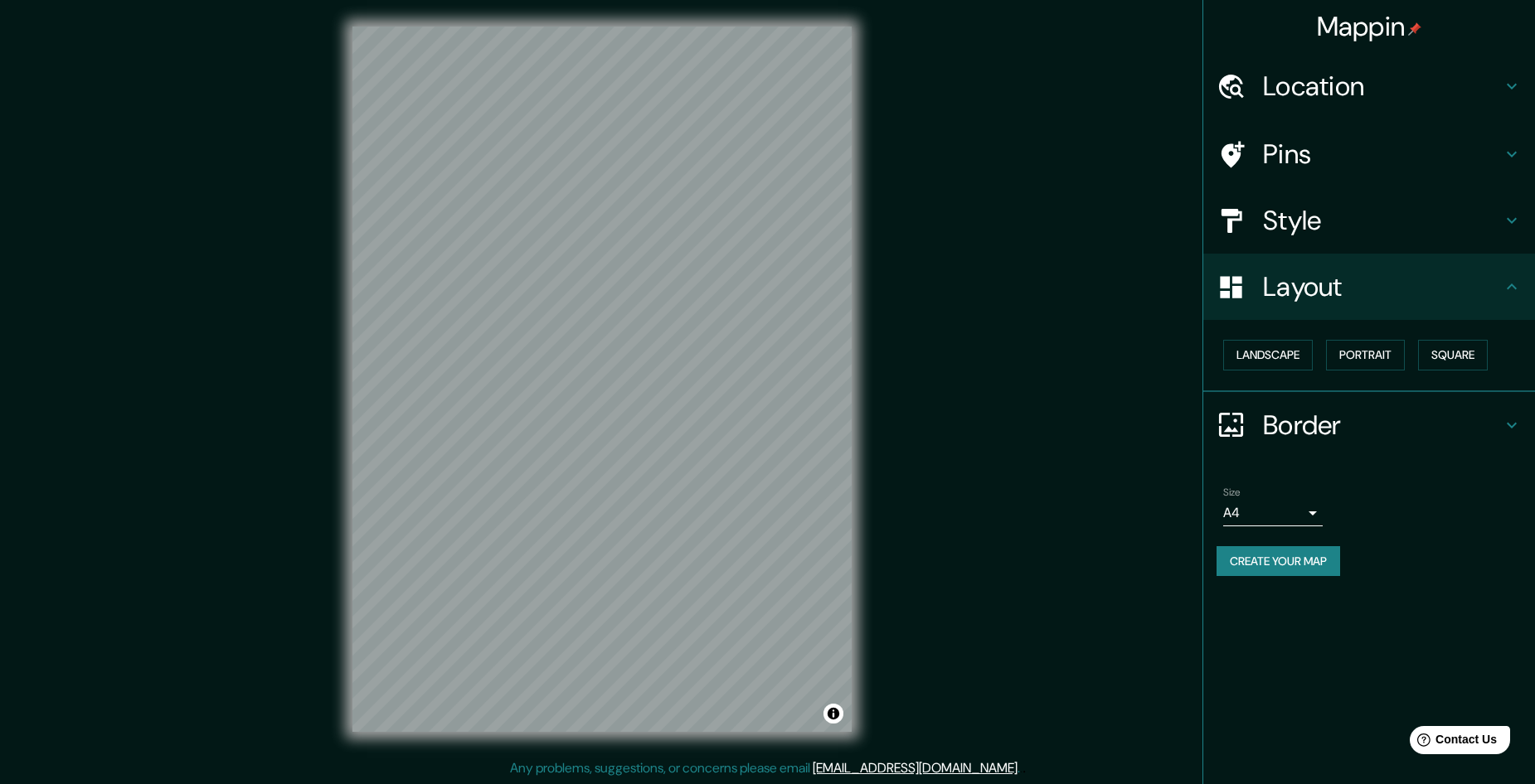
click at [1424, 416] on h4 "Border" at bounding box center [1382, 425] width 239 height 33
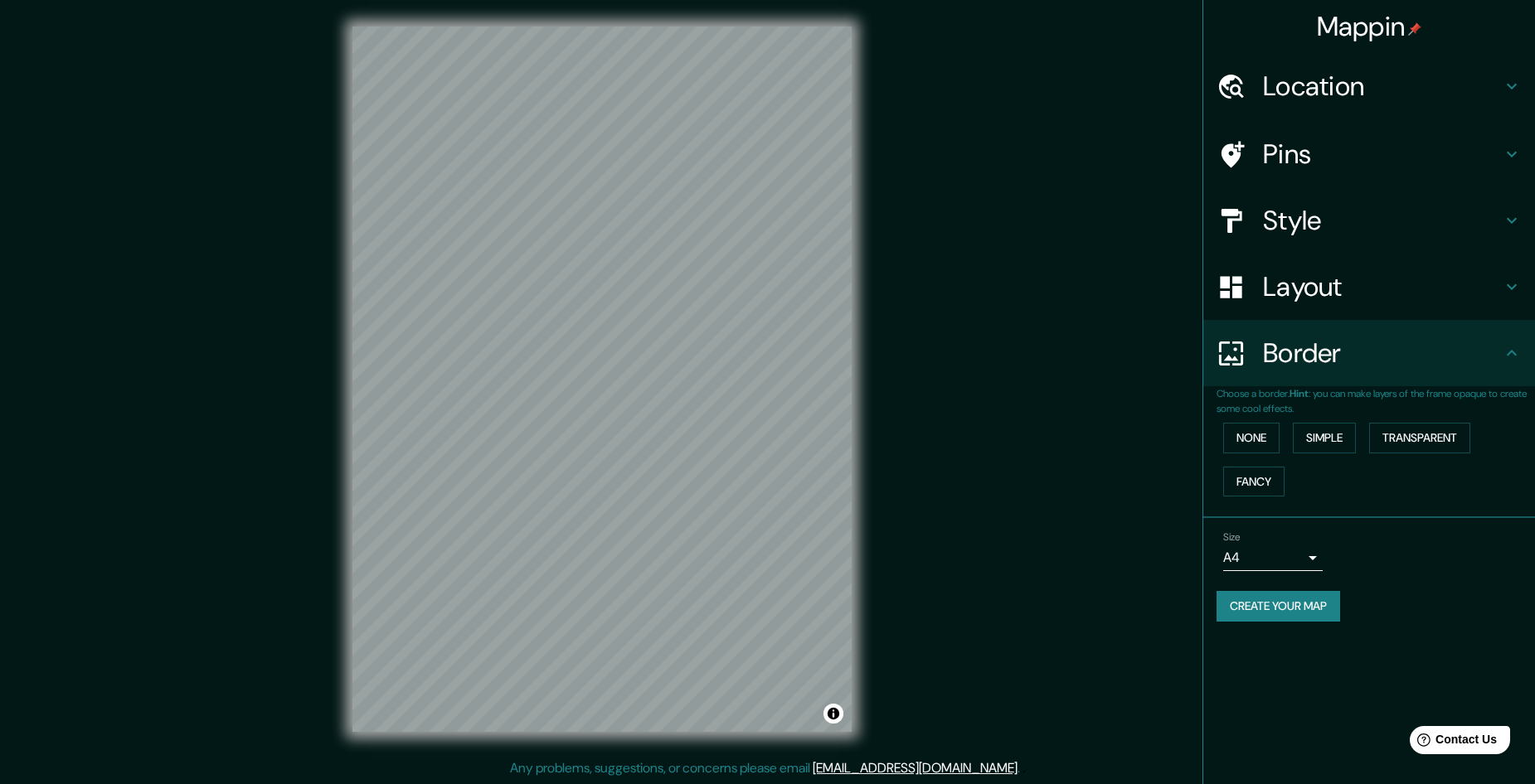
click at [1470, 215] on h4 "Style" at bounding box center [1382, 219] width 239 height 33
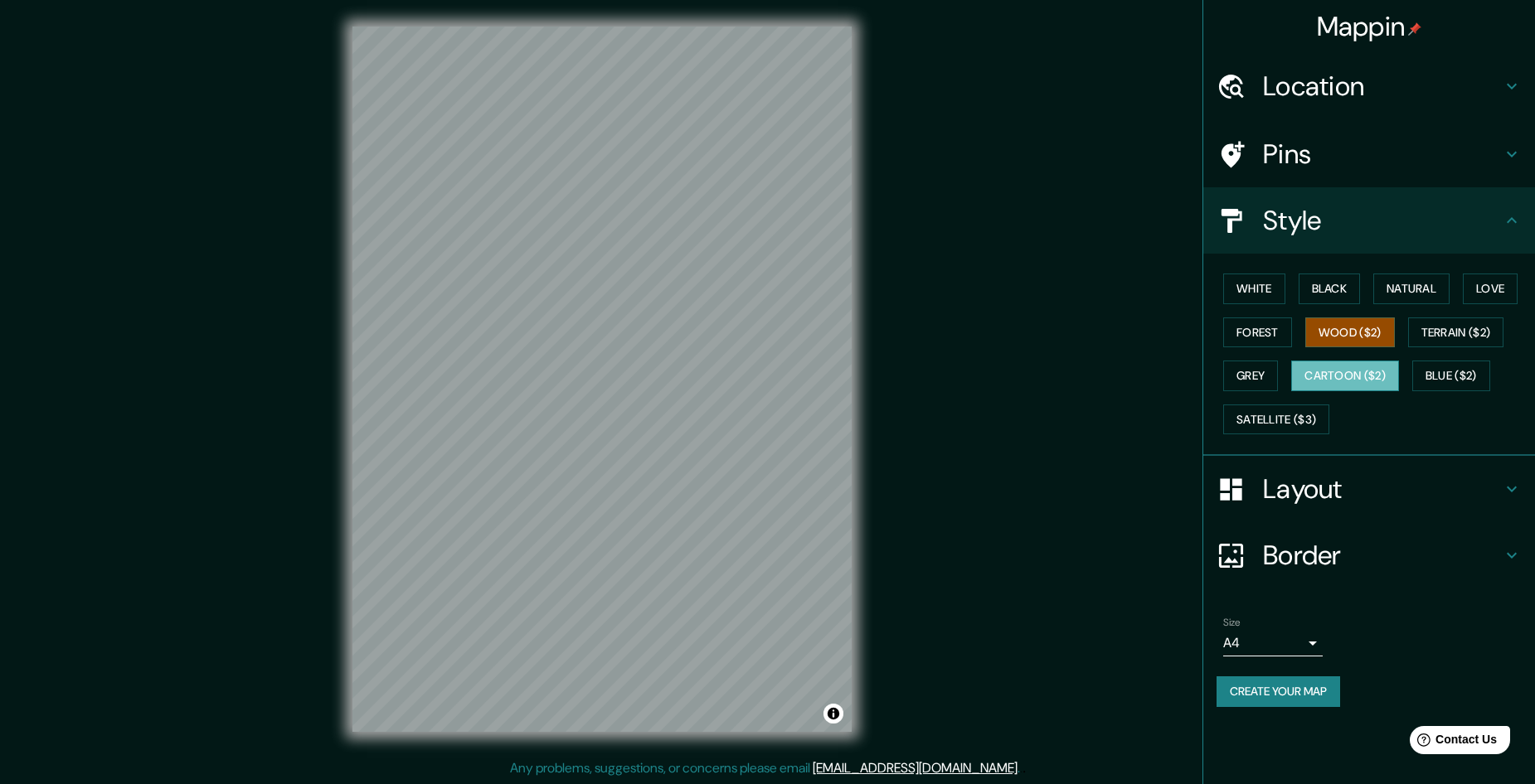
click at [1356, 383] on button "Cartoon ($2)" at bounding box center [1345, 376] width 108 height 31
click at [1447, 369] on button "Blue ($2)" at bounding box center [1451, 376] width 78 height 31
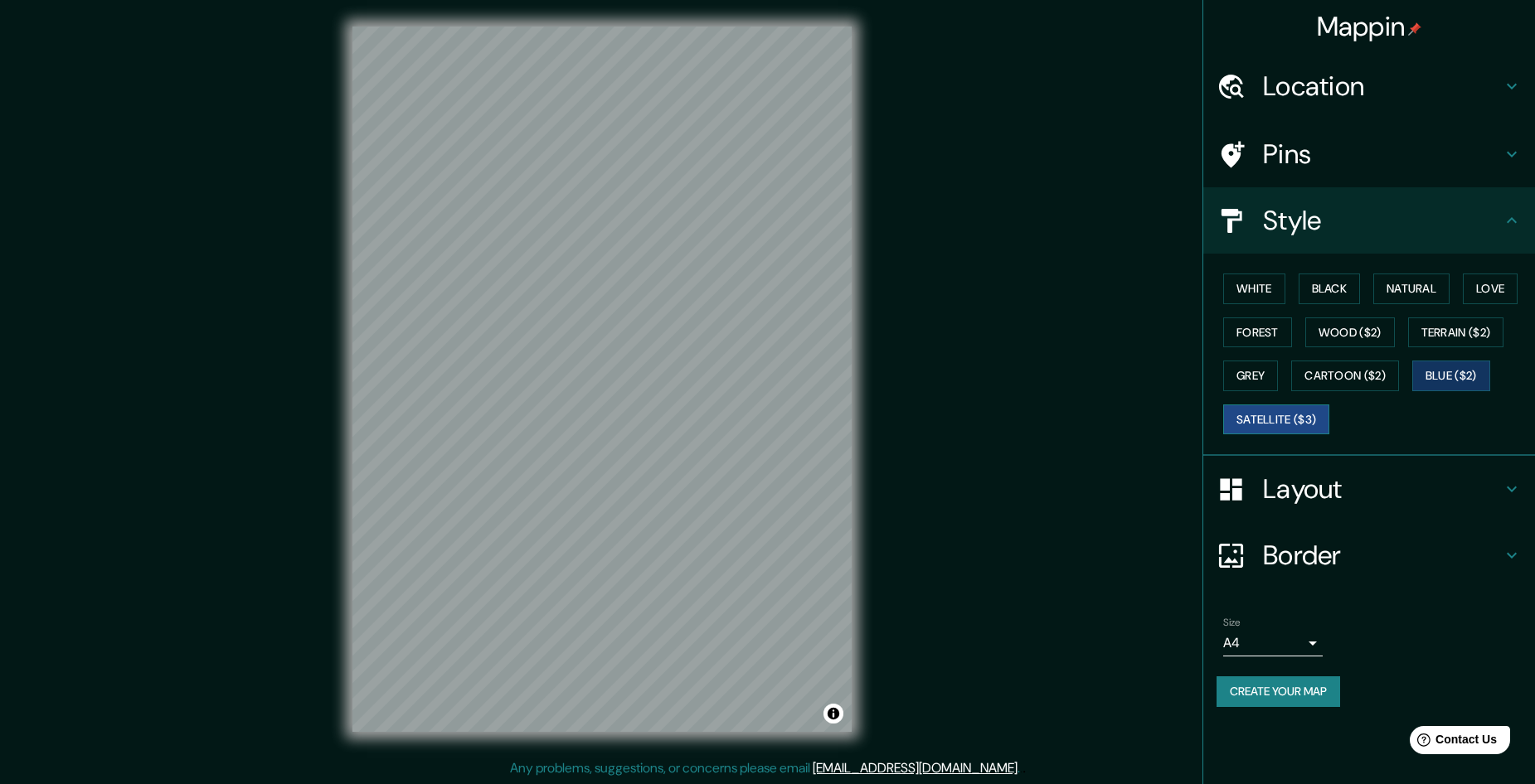
click at [1282, 417] on button "Satellite ($3)" at bounding box center [1276, 419] width 106 height 31
click at [1260, 383] on button "Grey" at bounding box center [1251, 376] width 54 height 31
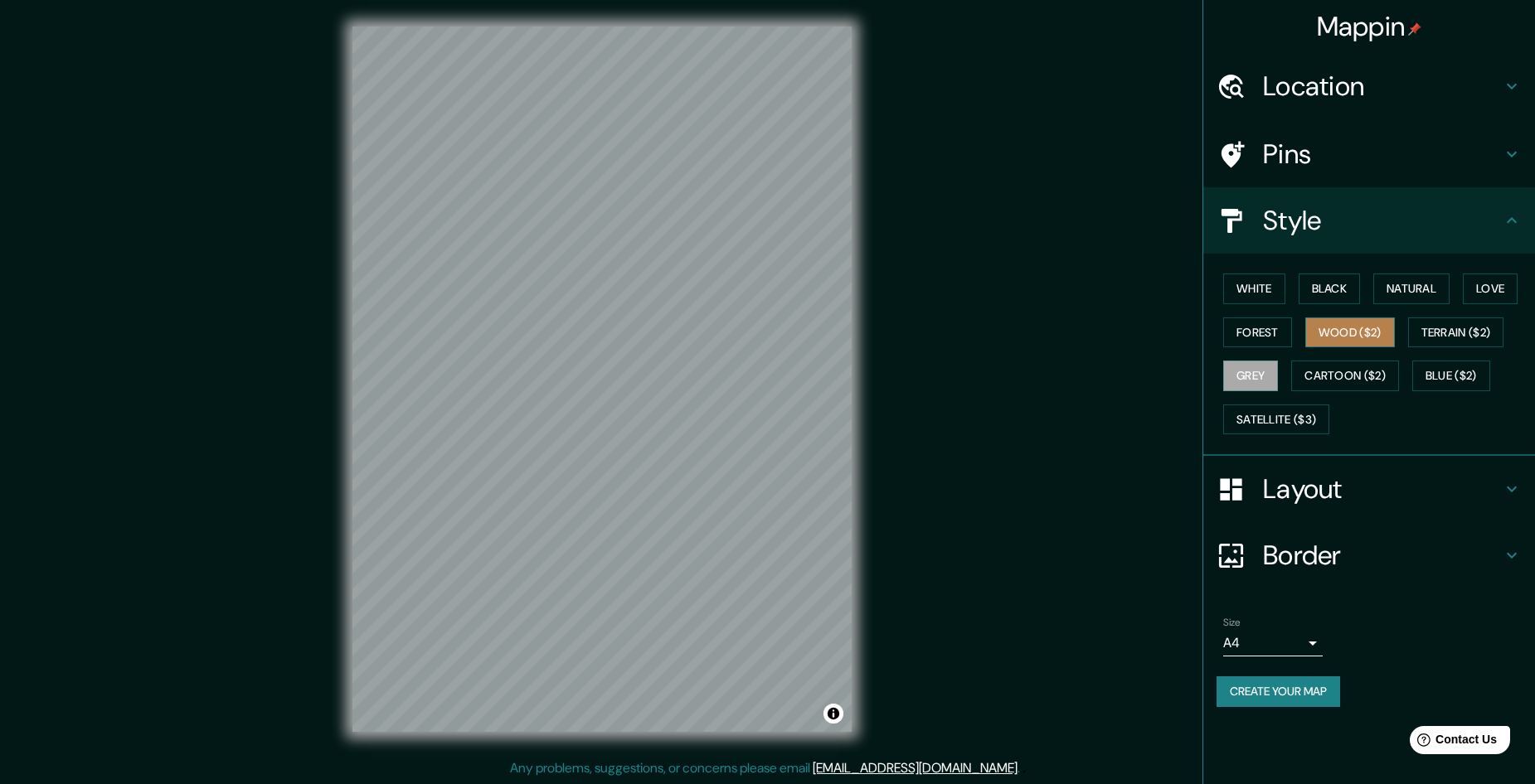
click at [1353, 328] on button "Wood ($2)" at bounding box center [1350, 333] width 89 height 31
click at [1271, 336] on button "Forest" at bounding box center [1257, 333] width 68 height 31
click at [1493, 280] on button "Love" at bounding box center [1491, 289] width 54 height 31
click at [1425, 286] on button "Natural" at bounding box center [1411, 289] width 76 height 31
click at [1327, 285] on button "Black" at bounding box center [1330, 289] width 62 height 31
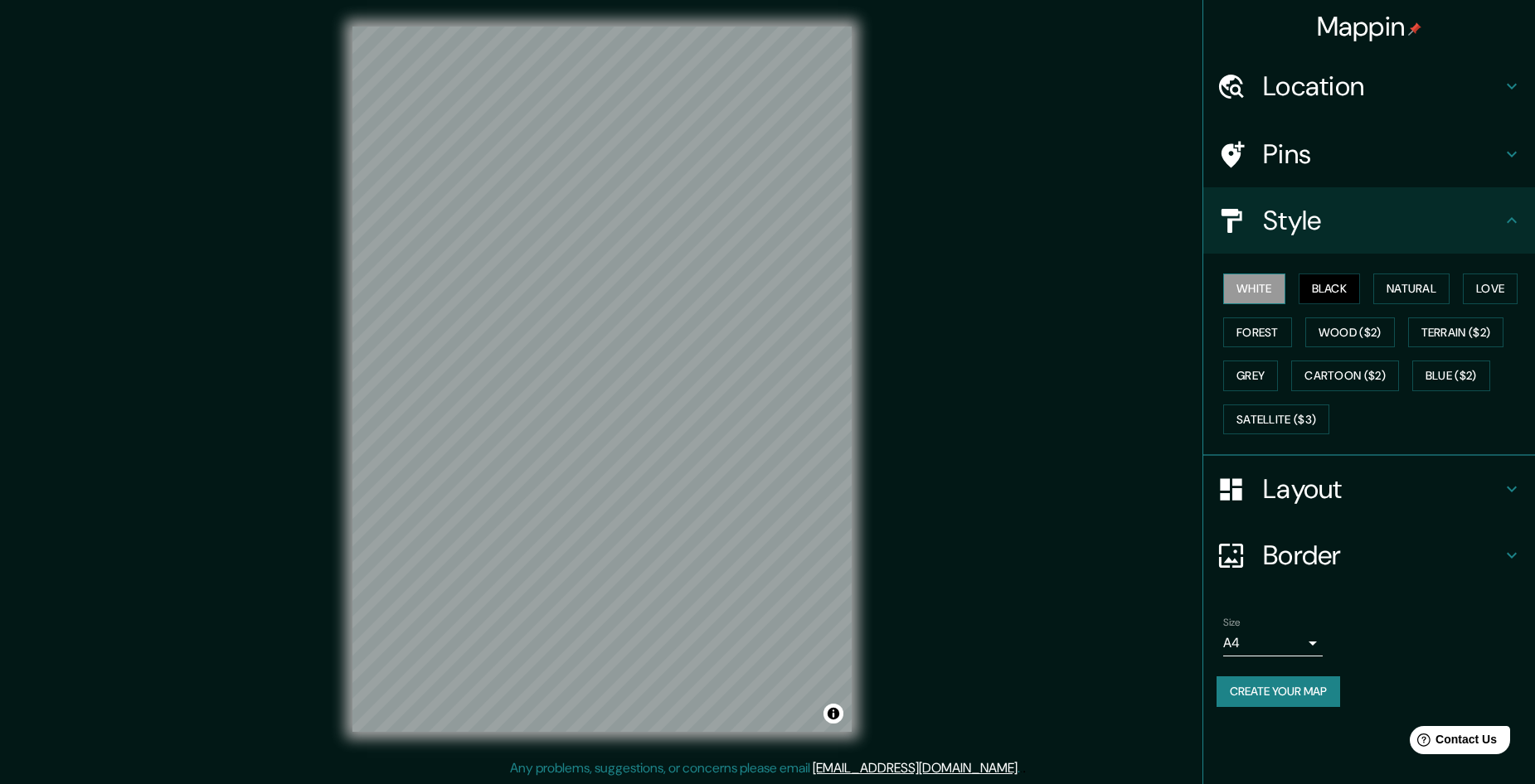
click at [1270, 288] on button "White" at bounding box center [1254, 289] width 62 height 31
click at [1338, 336] on button "Wood ($2)" at bounding box center [1350, 333] width 89 height 31
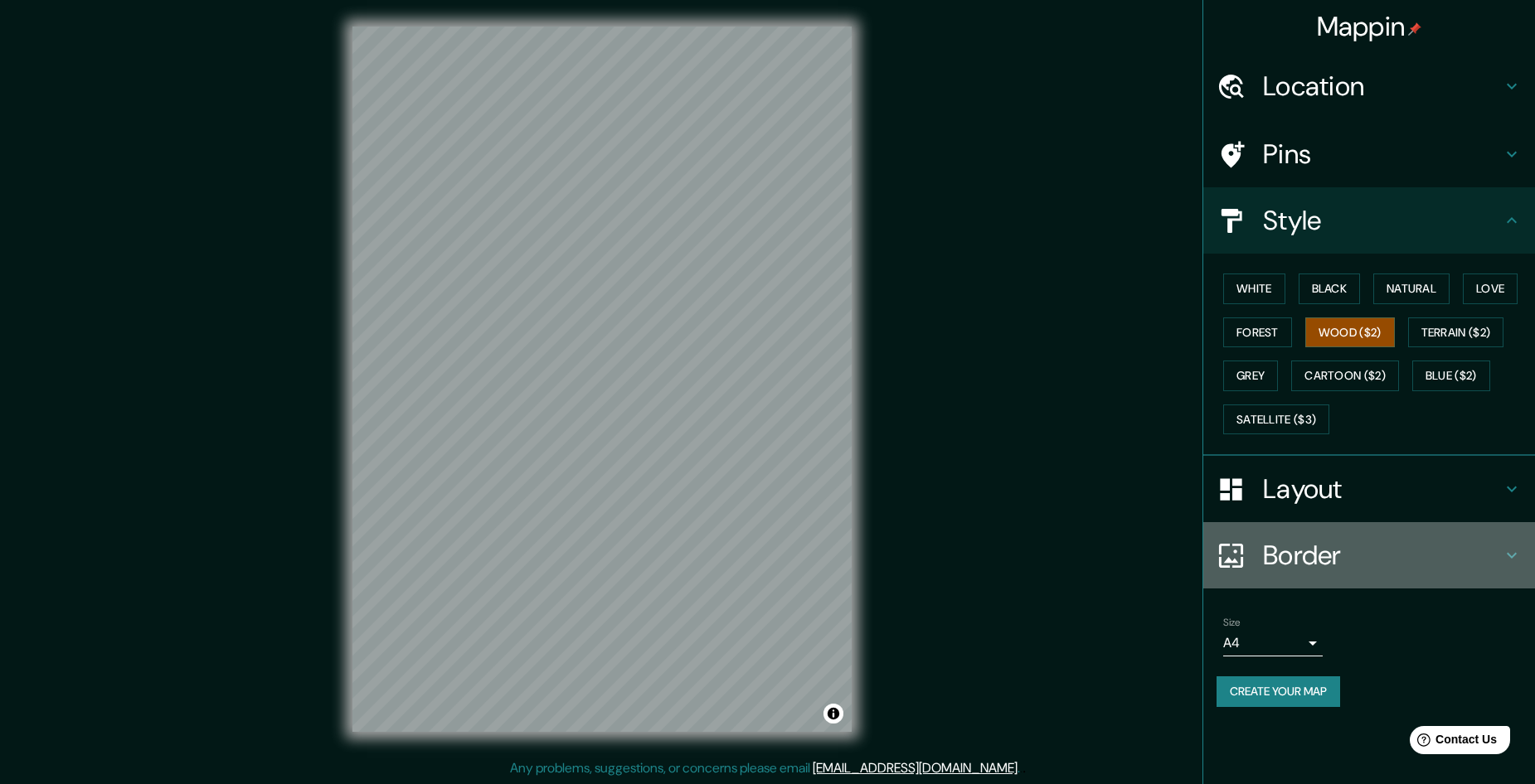
click at [1334, 552] on h4 "Border" at bounding box center [1382, 555] width 239 height 33
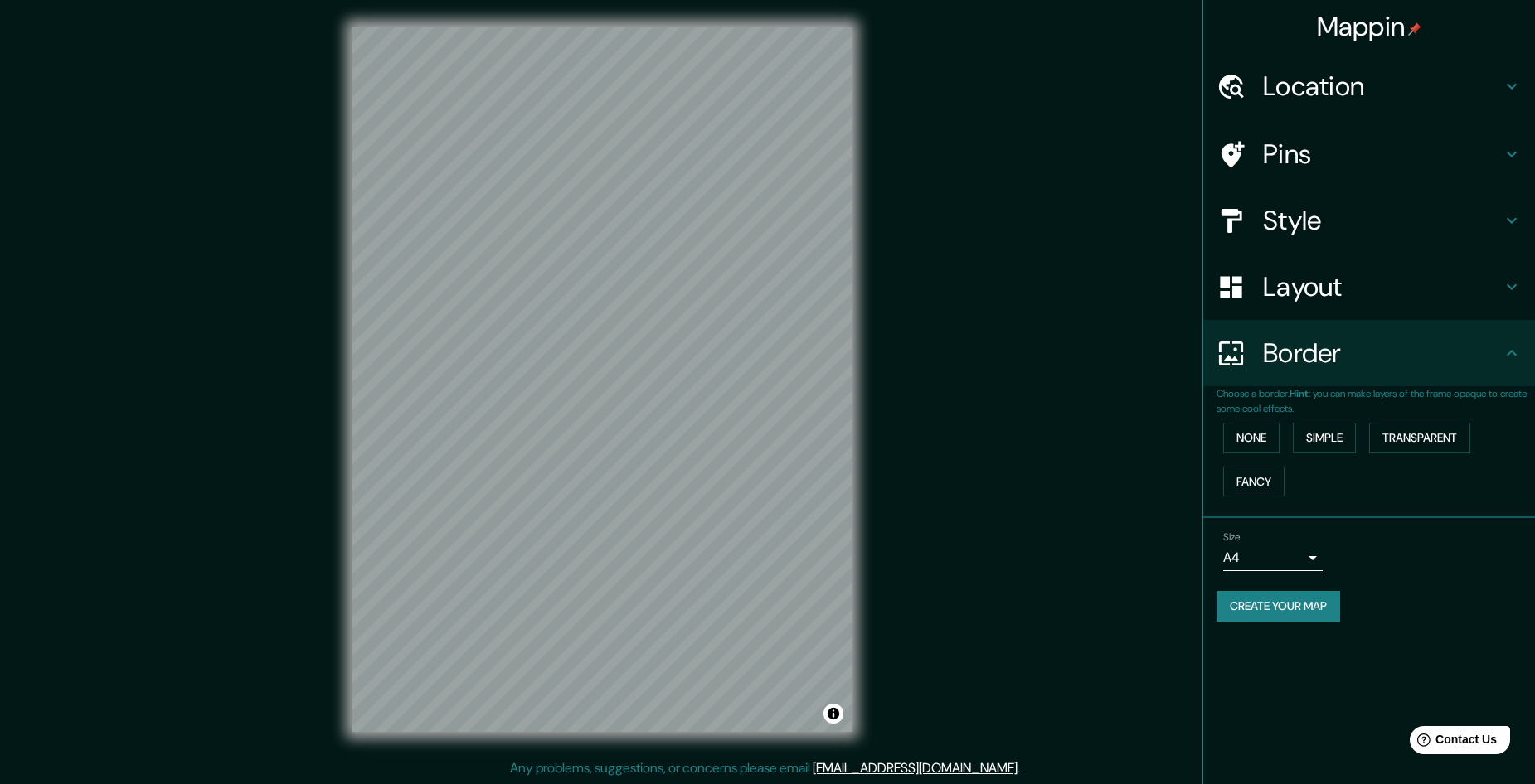
click at [1333, 293] on h4 "Layout" at bounding box center [1382, 286] width 239 height 33
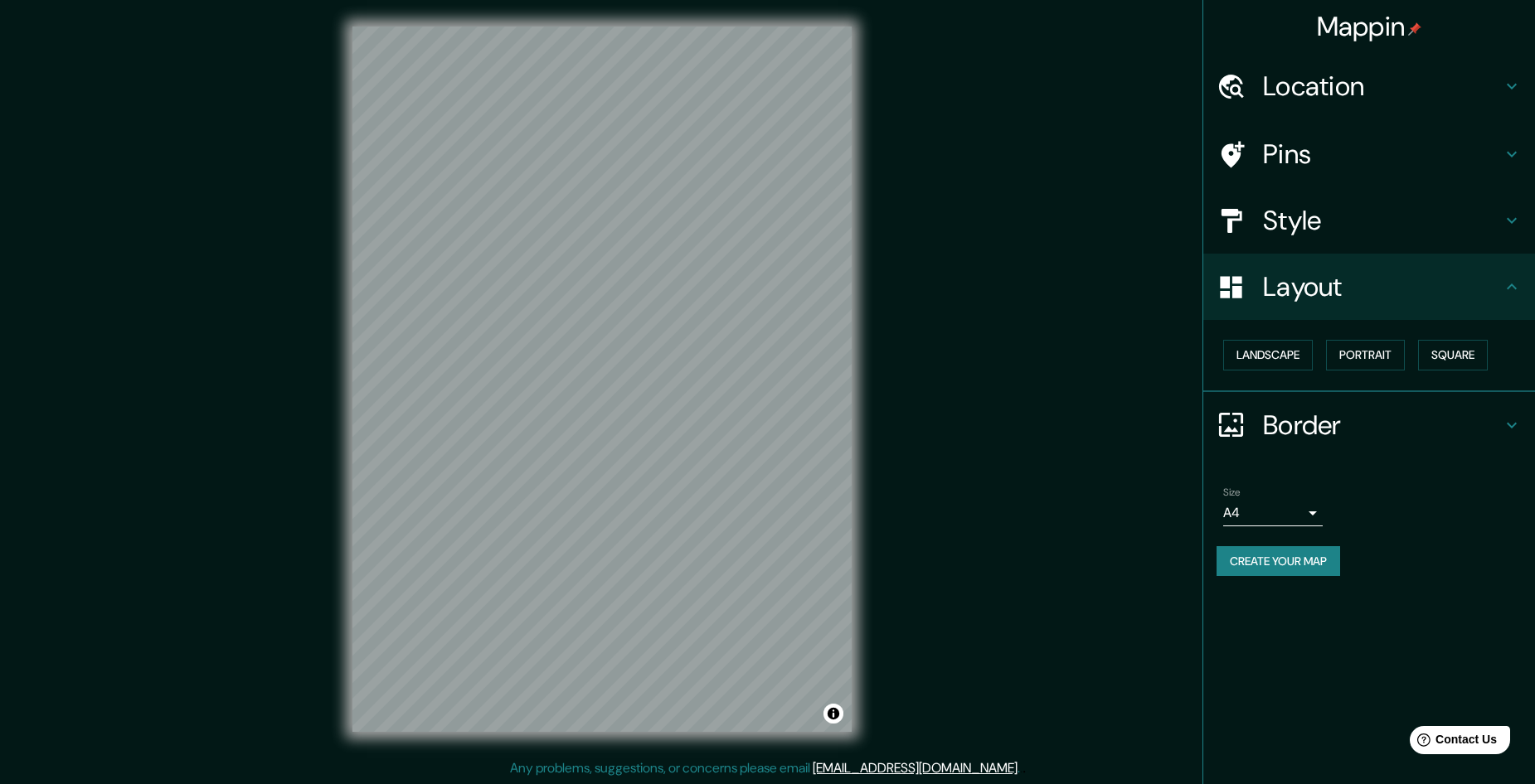
click at [1220, 356] on div "Landscape [GEOGRAPHIC_DATA]" at bounding box center [1375, 354] width 318 height 44
click at [1508, 419] on icon at bounding box center [1512, 425] width 20 height 20
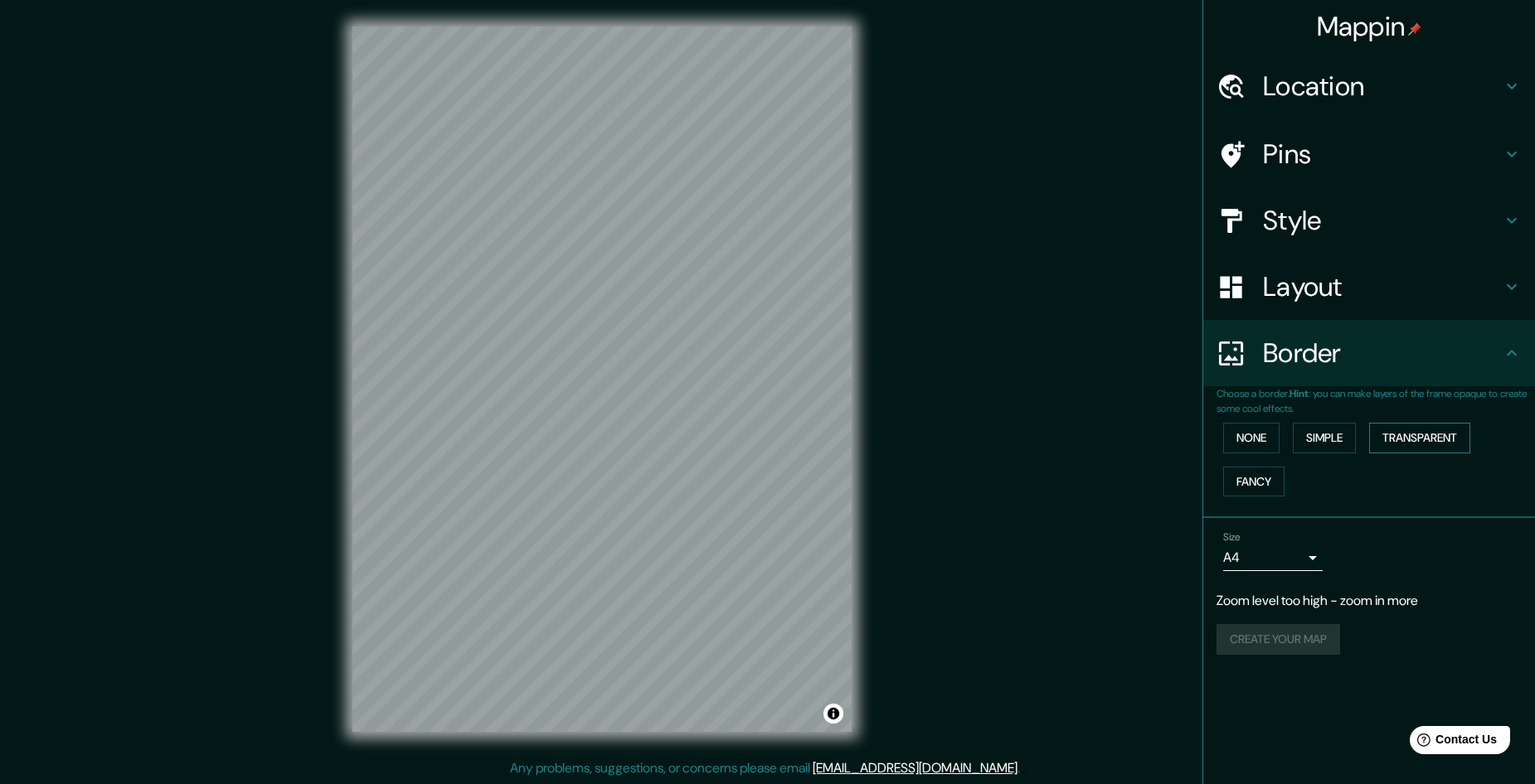
click at [1415, 436] on button "Transparent" at bounding box center [1421, 438] width 101 height 31
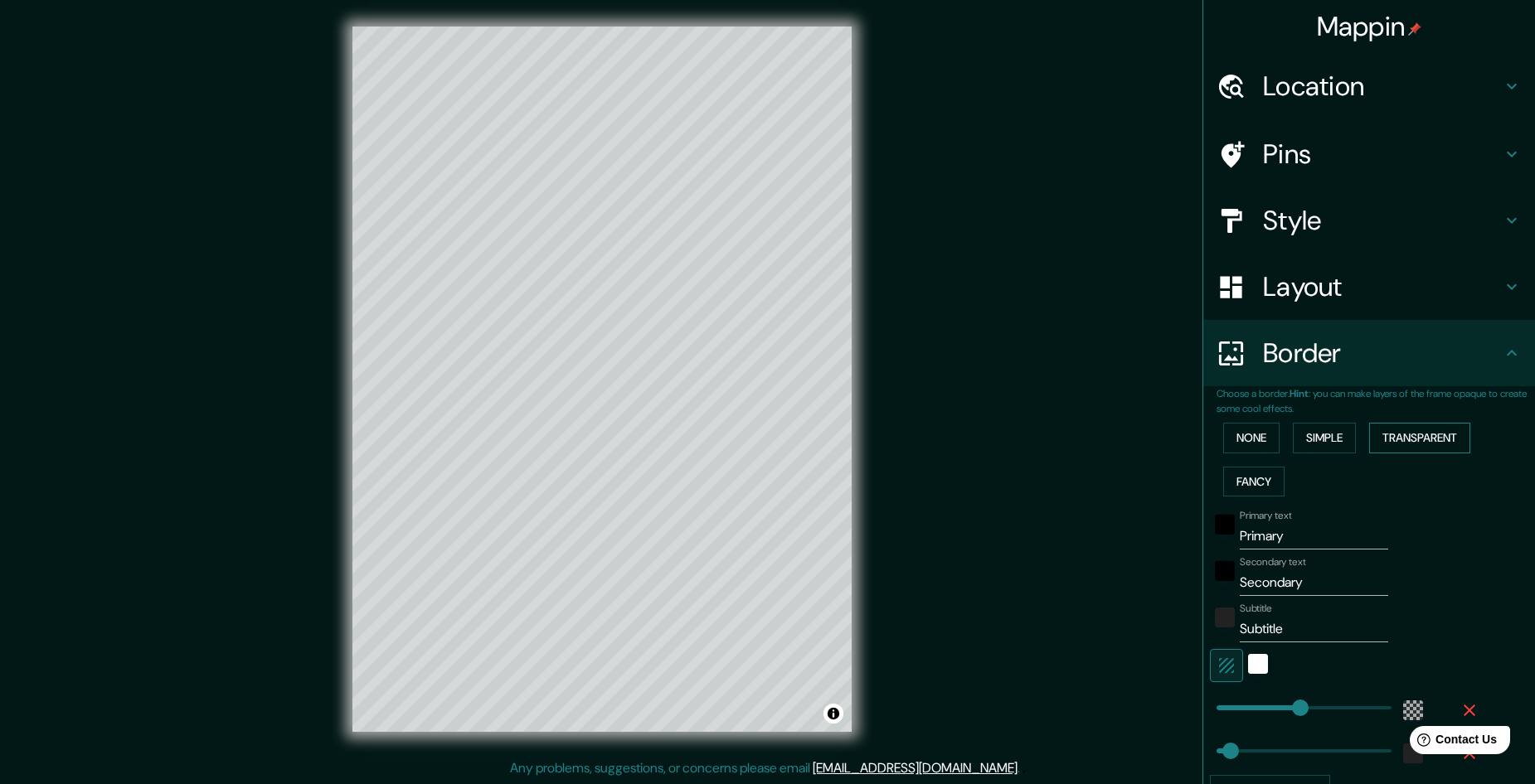
click at [1415, 436] on button "Transparent" at bounding box center [1421, 438] width 101 height 31
type input "289"
type input "48"
click at [1255, 479] on button "Fancy" at bounding box center [1254, 482] width 61 height 31
click at [1306, 440] on button "Simple" at bounding box center [1324, 438] width 63 height 31
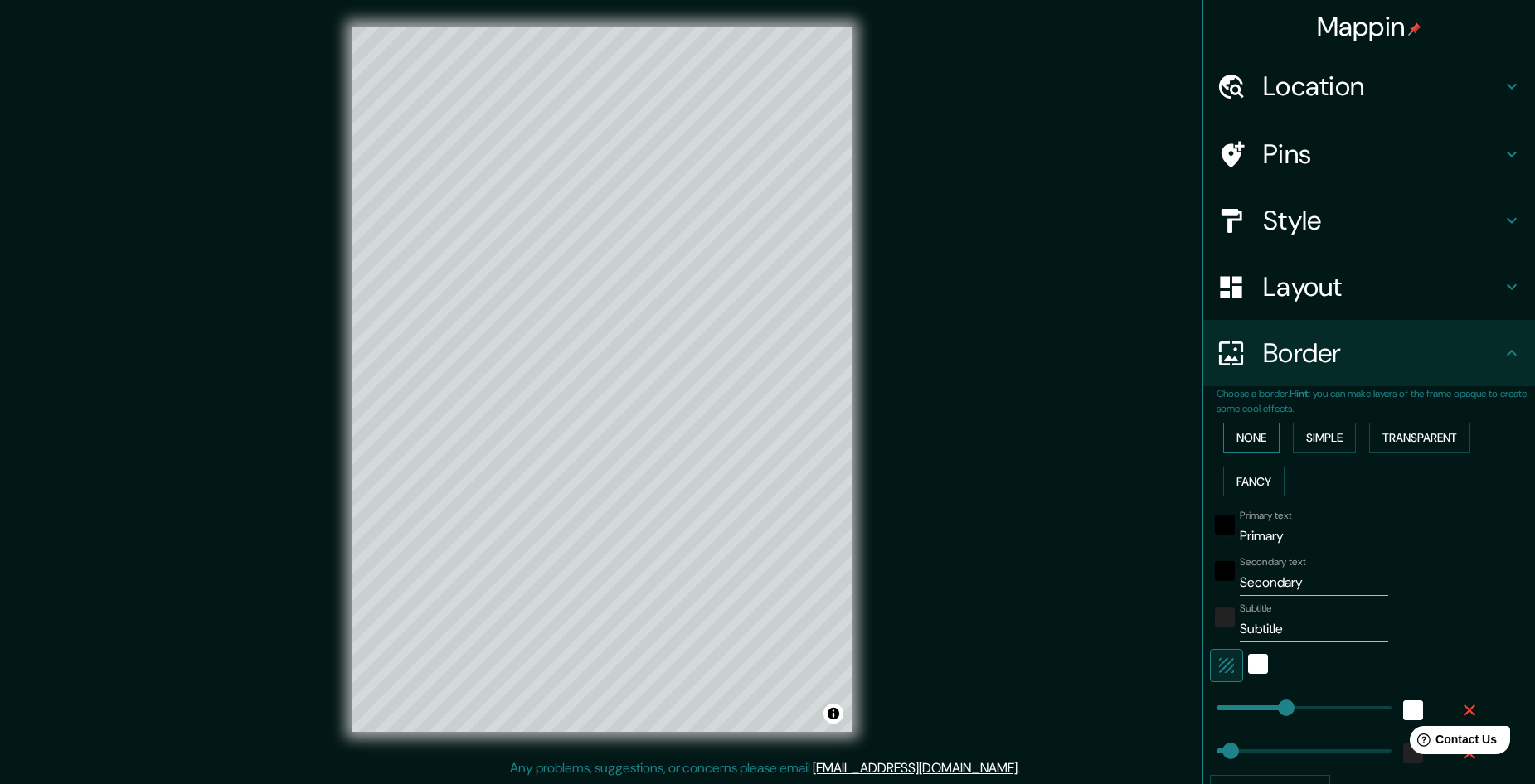
click at [1243, 439] on button "None" at bounding box center [1252, 438] width 56 height 31
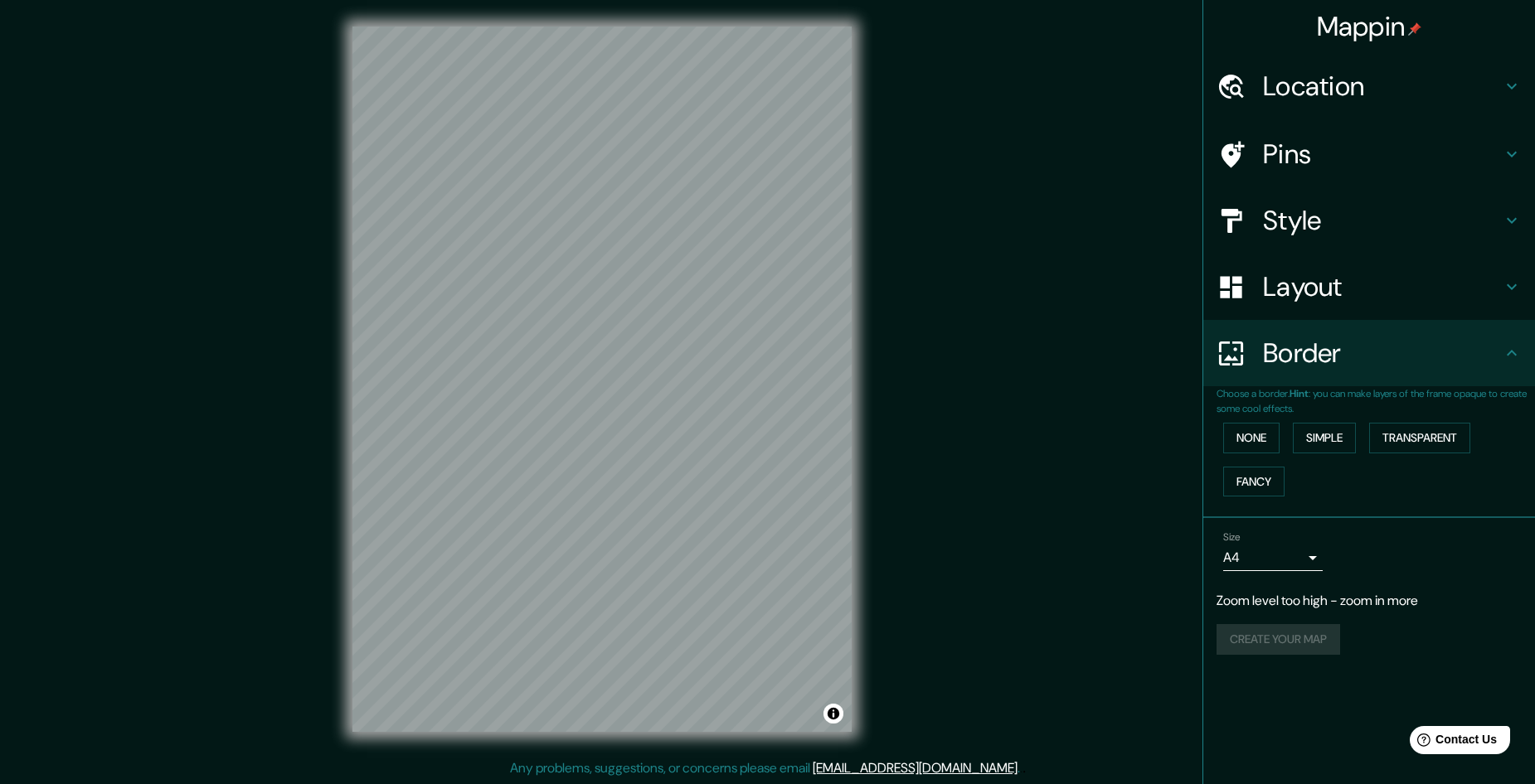
click at [1292, 557] on body "Mappin Location [GEOGRAPHIC_DATA], [GEOGRAPHIC_DATA], [GEOGRAPHIC_DATA] Pins St…" at bounding box center [768, 392] width 1535 height 784
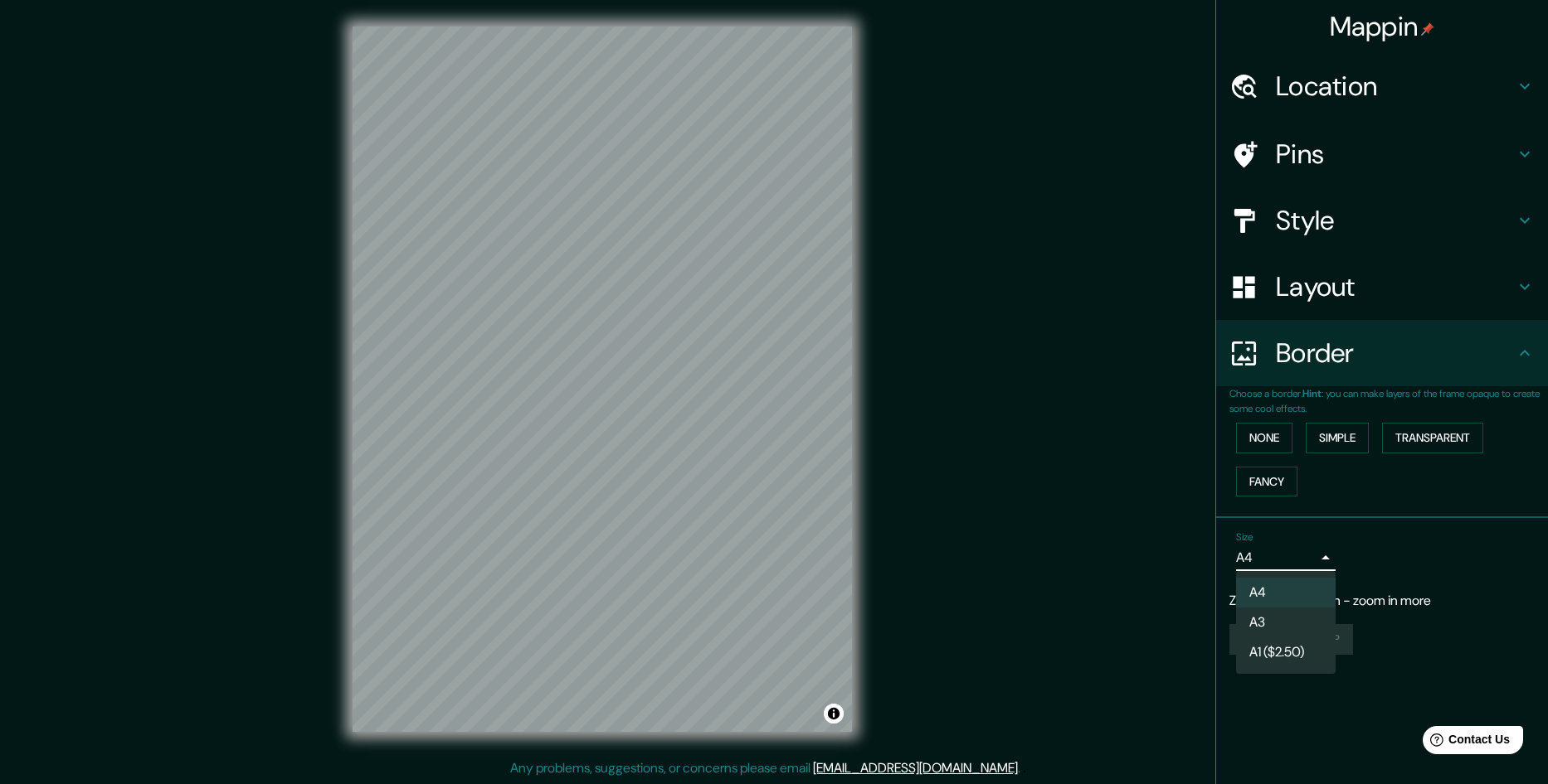
click at [1290, 625] on li "A3" at bounding box center [1285, 623] width 99 height 30
type input "a4"
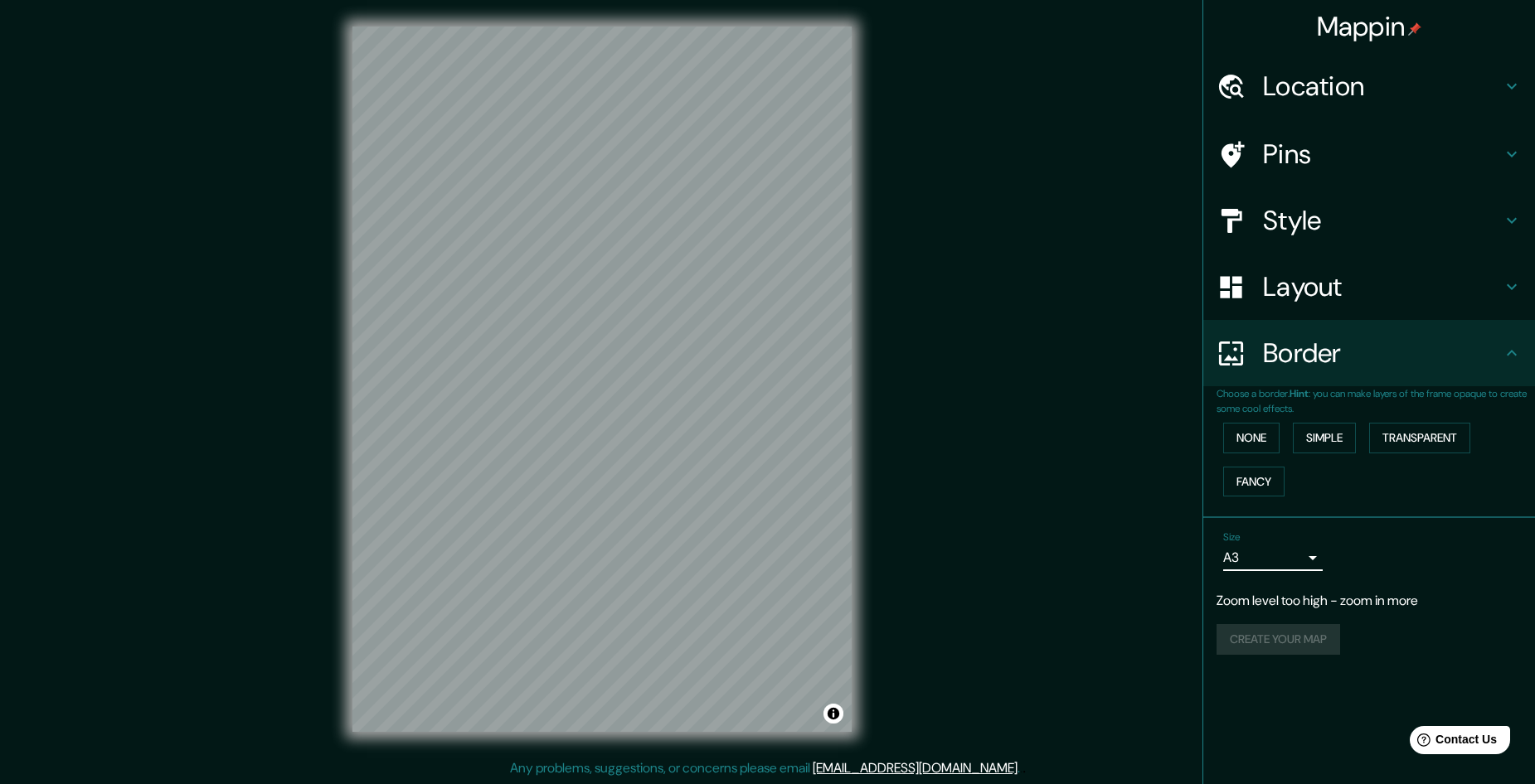
click at [1321, 167] on h4 "Pins" at bounding box center [1382, 154] width 239 height 33
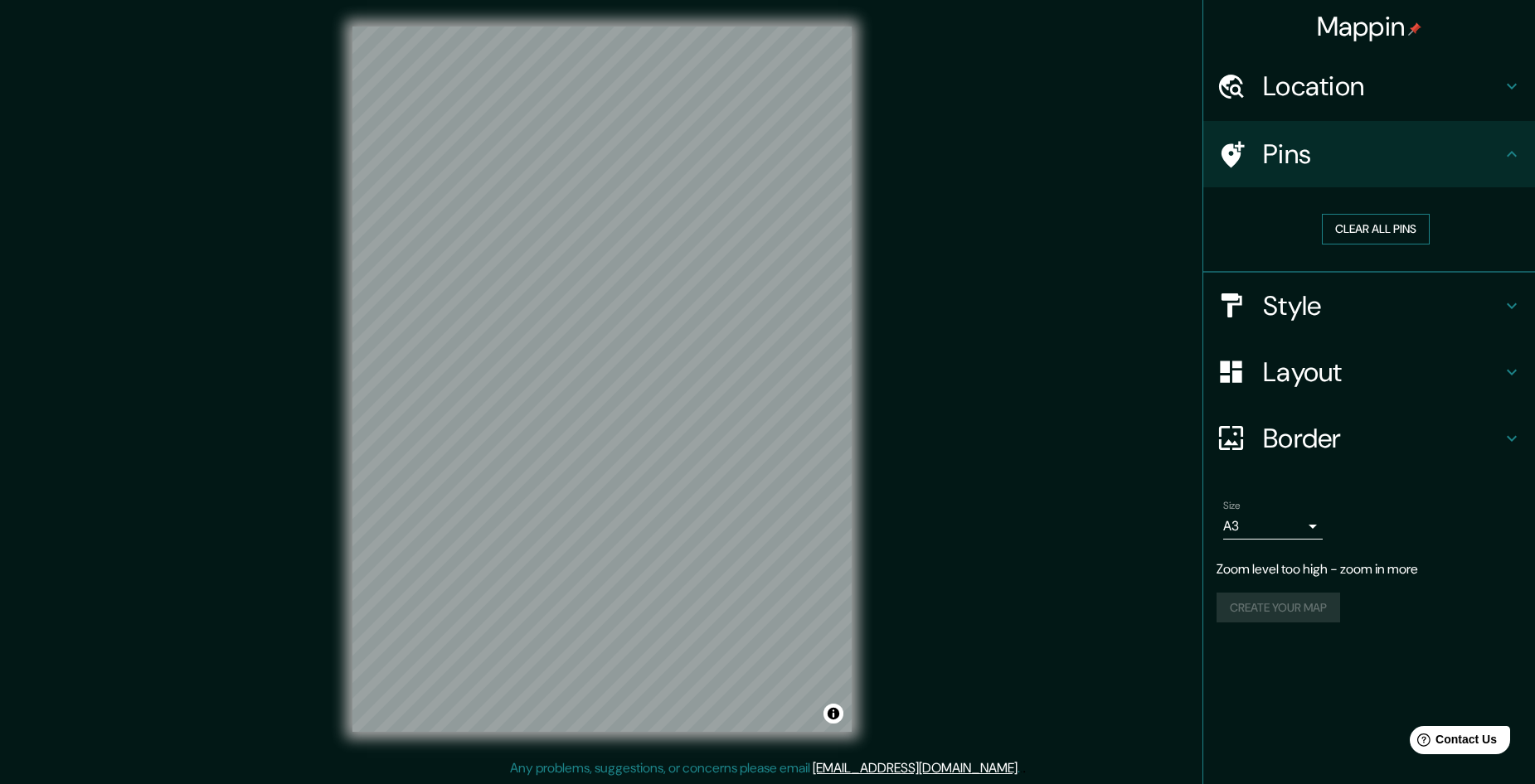
click at [1391, 237] on button "Clear all pins" at bounding box center [1375, 229] width 108 height 31
click at [1230, 154] on icon at bounding box center [1231, 154] width 29 height 29
click at [1377, 228] on button "Clear all pins" at bounding box center [1375, 229] width 108 height 31
click at [1392, 309] on h4 "Style" at bounding box center [1382, 306] width 239 height 33
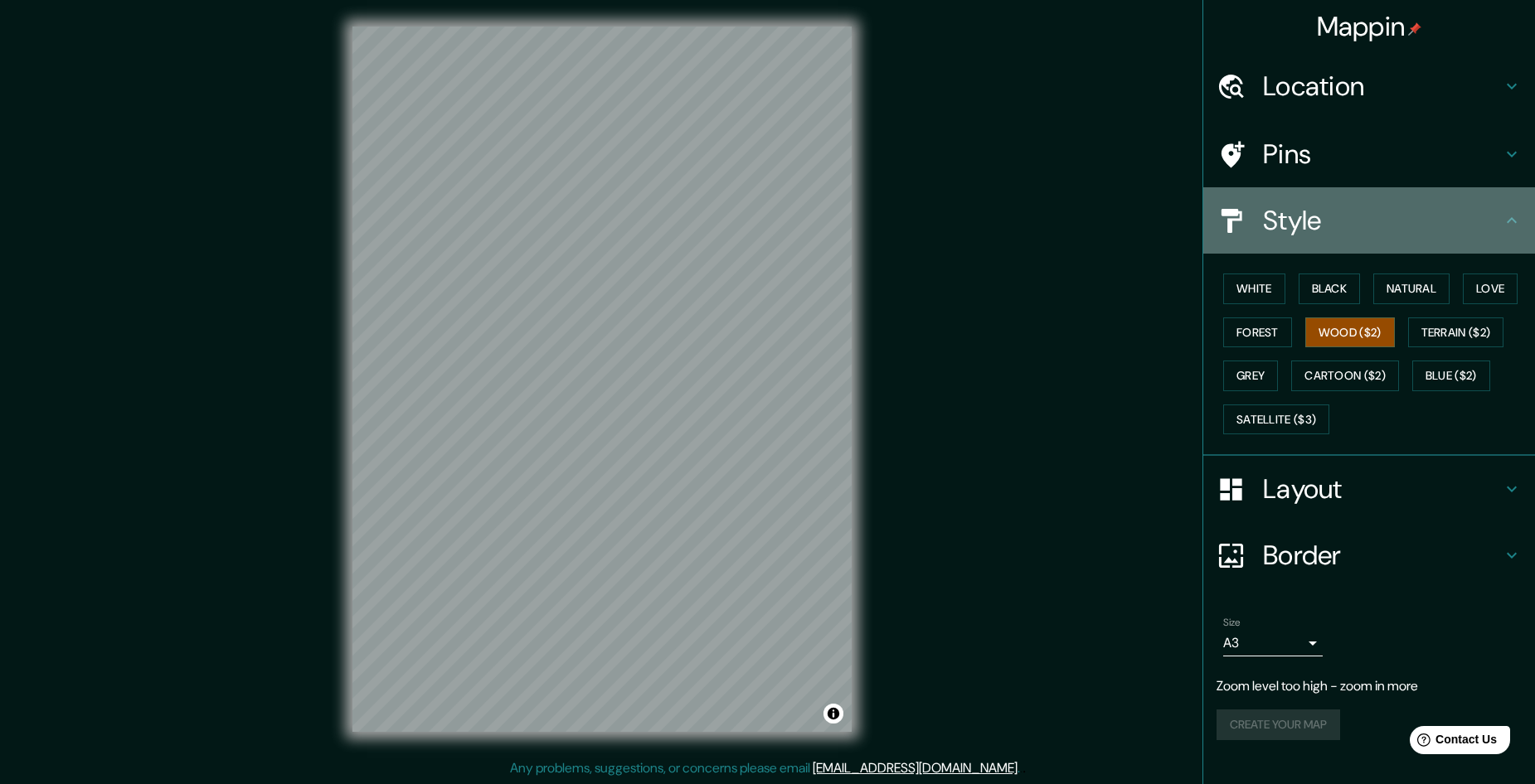
click at [1407, 215] on h4 "Style" at bounding box center [1382, 219] width 239 height 33
